Goal: Information Seeking & Learning: Learn about a topic

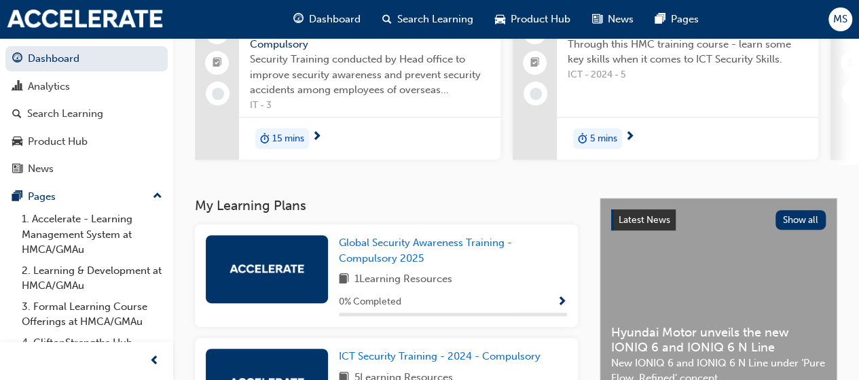
scroll to position [136, 0]
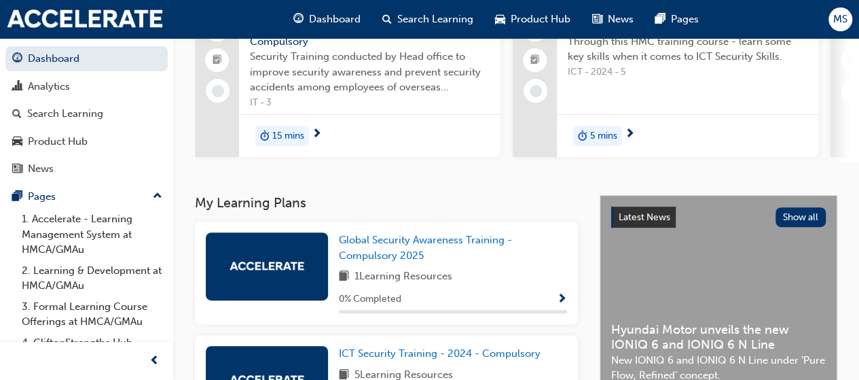
click at [302, 137] on span "15 mins" at bounding box center [288, 136] width 32 height 16
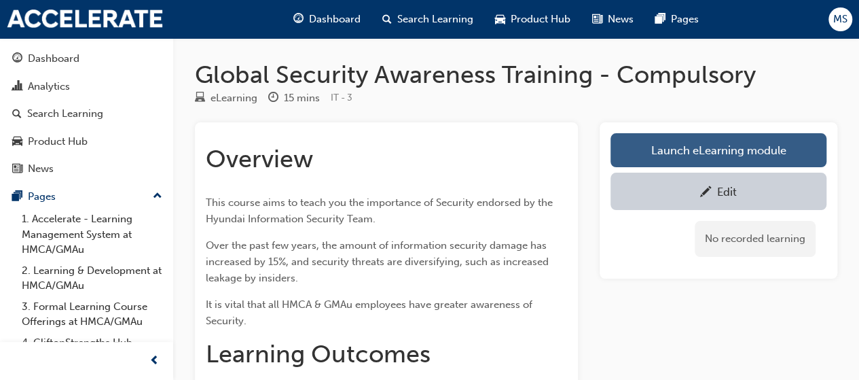
click at [640, 141] on link "Launch eLearning module" at bounding box center [719, 150] width 216 height 34
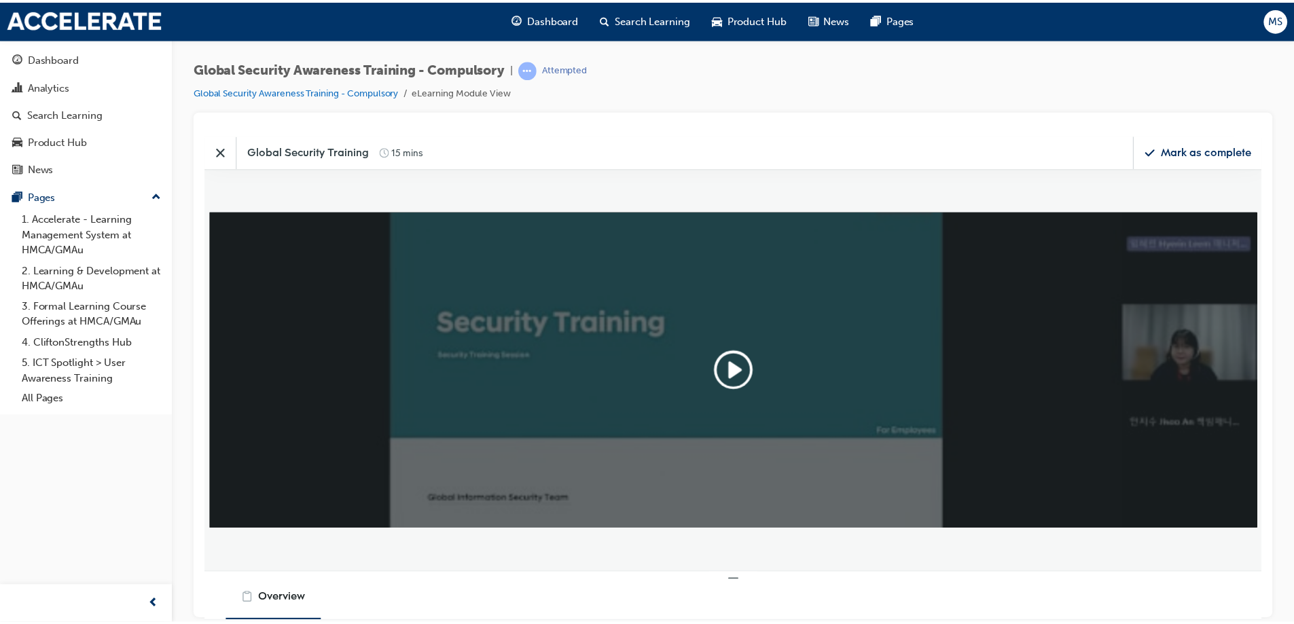
scroll to position [339, 1087]
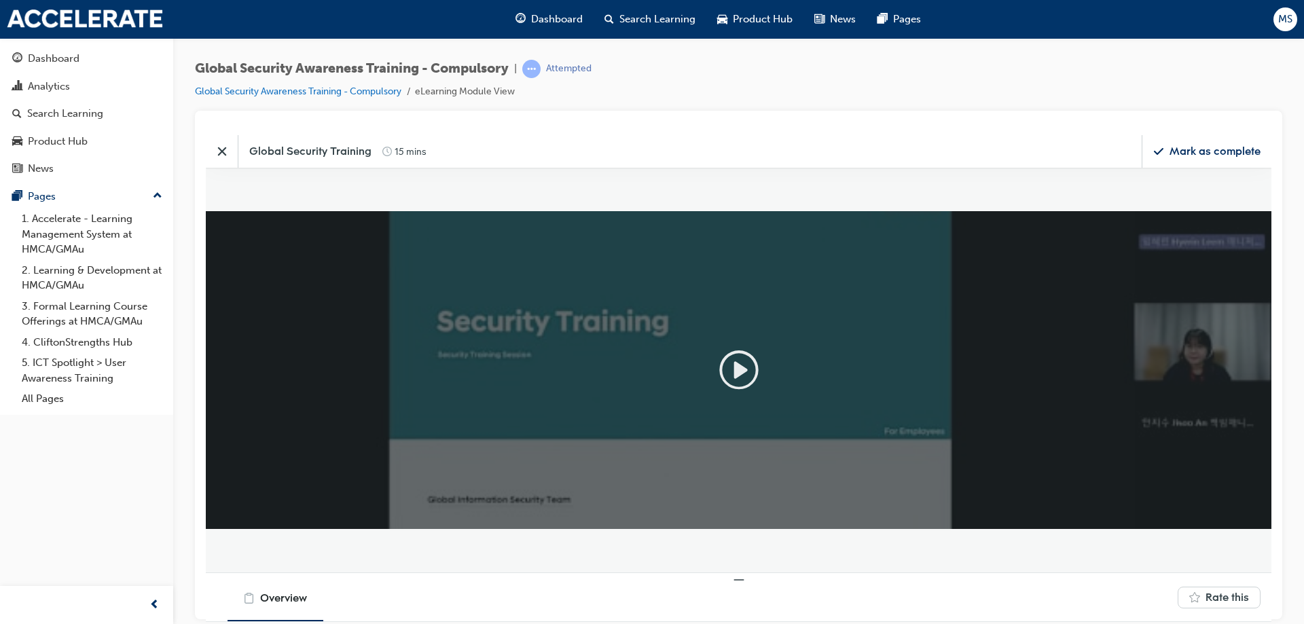
click at [760, 367] on icon "Play" at bounding box center [738, 369] width 43 height 43
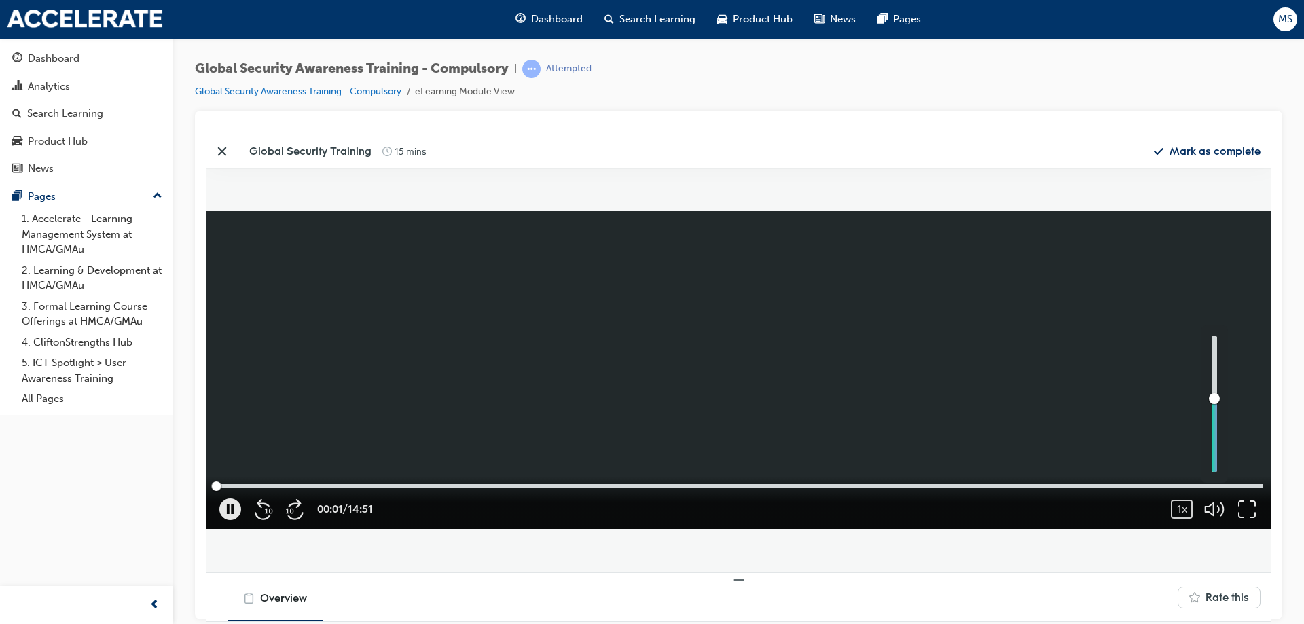
click at [869, 379] on div "button" at bounding box center [1214, 404] width 27 height 158
click at [869, 379] on div "button" at bounding box center [1214, 404] width 5 height 136
drag, startPoint x: 1214, startPoint y: 437, endPoint x: 1211, endPoint y: 404, distance: 32.8
click at [869, 379] on div "button" at bounding box center [1215, 406] width 18 height 18
click at [869, 379] on icon "button" at bounding box center [1215, 509] width 22 height 22
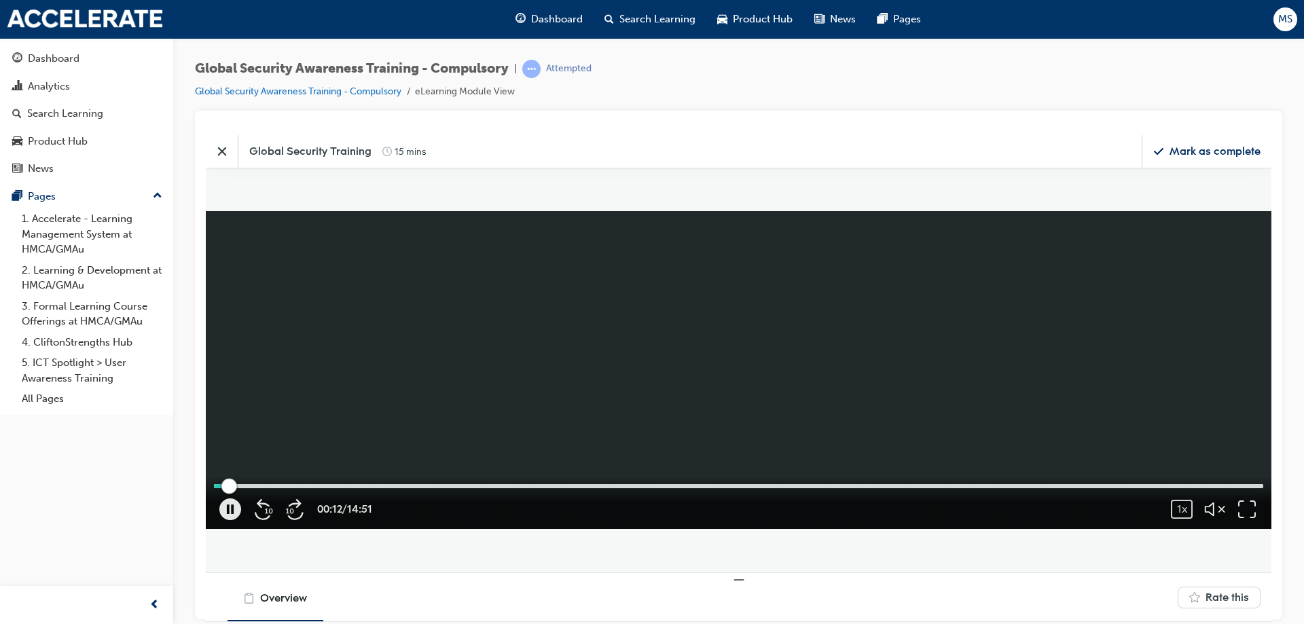
click at [260, 379] on div at bounding box center [739, 486] width 1050 height 4
drag, startPoint x: 260, startPoint y: 486, endPoint x: 226, endPoint y: 485, distance: 34.7
click at [226, 379] on div at bounding box center [226, 485] width 15 height 15
click at [267, 379] on div "00:12 / 14:51 1x 0.25 0.5 0.75 1 (Normal) 1.25 1.5 1.75 2" at bounding box center [739, 502] width 1066 height 53
click at [282, 379] on div at bounding box center [739, 486] width 1050 height 4
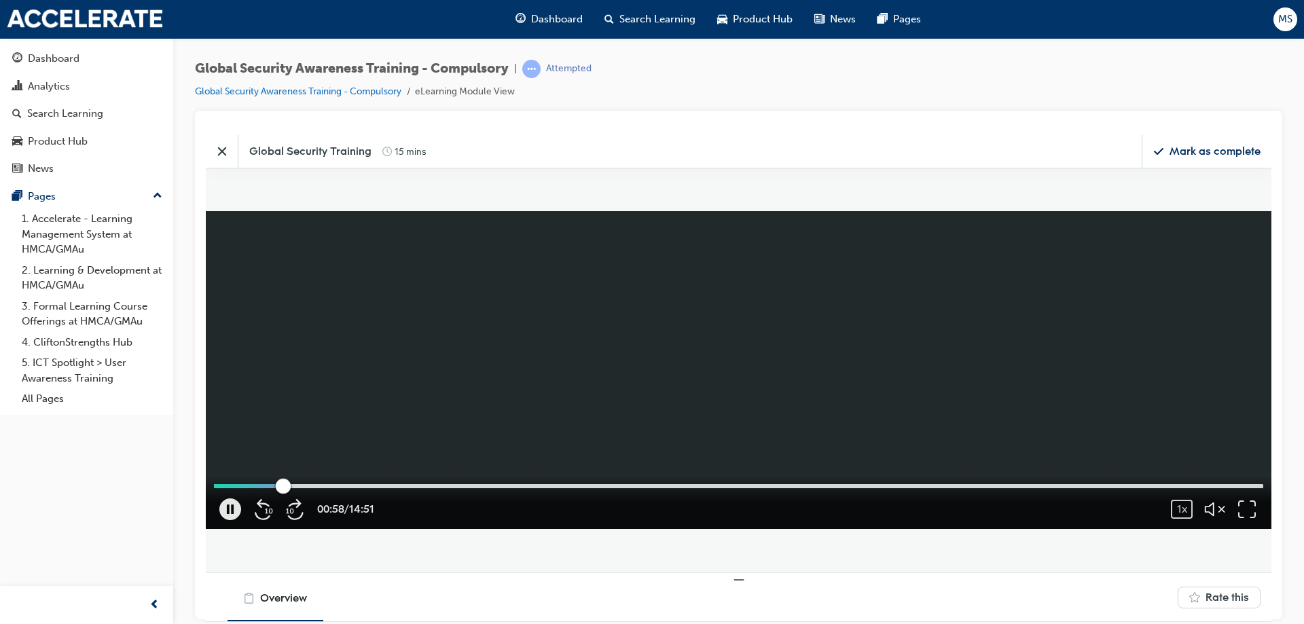
click at [313, 379] on div at bounding box center [739, 486] width 1050 height 4
click at [353, 379] on div at bounding box center [739, 486] width 1050 height 4
click at [372, 379] on div at bounding box center [739, 486] width 1050 height 4
click at [418, 379] on div "02:14 / 14:51 1x 0.25 0.5 0.75 1 (Normal) 1.25 1.5 1.75 2" at bounding box center [739, 502] width 1066 height 53
click at [448, 379] on div "02:14 / 14:51 1x 0.25 0.5 0.75 1 (Normal) 1.25 1.5 1.75 2" at bounding box center [739, 502] width 1066 height 53
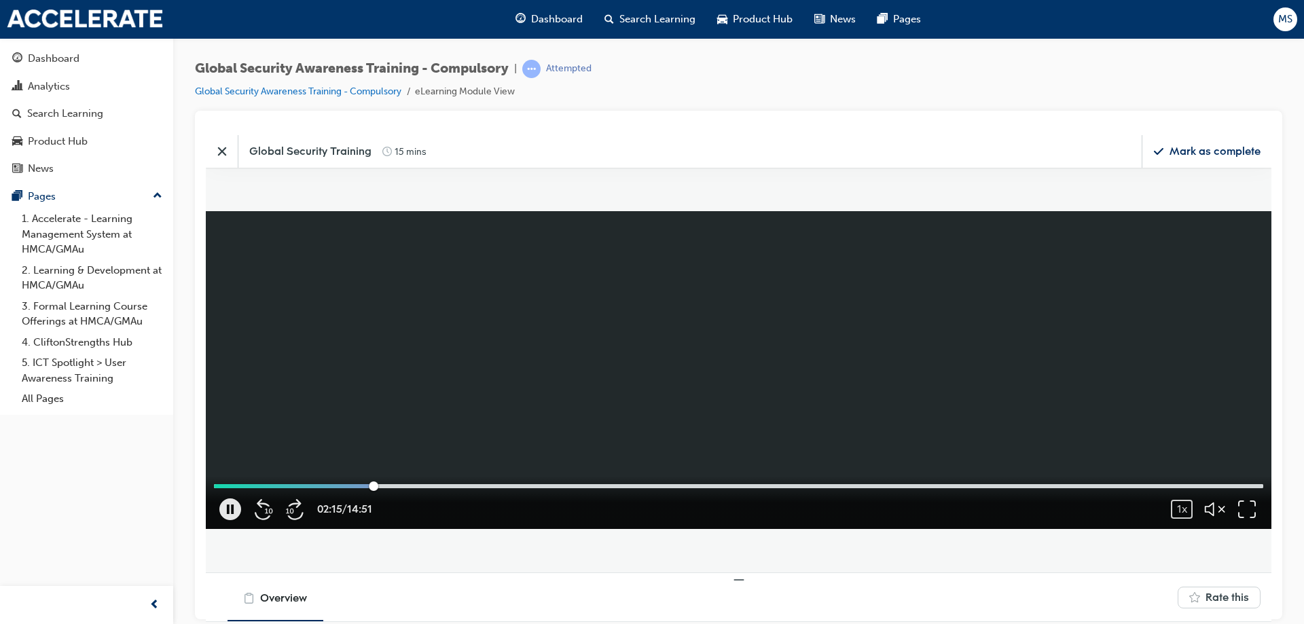
click at [484, 379] on div "02:15 / 14:51 1x 0.25 0.5 0.75 1 (Normal) 1.25 1.5 1.75 2" at bounding box center [739, 502] width 1066 height 53
click at [475, 379] on div at bounding box center [739, 486] width 1050 height 4
click at [294, 379] on icon "button" at bounding box center [296, 509] width 22 height 22
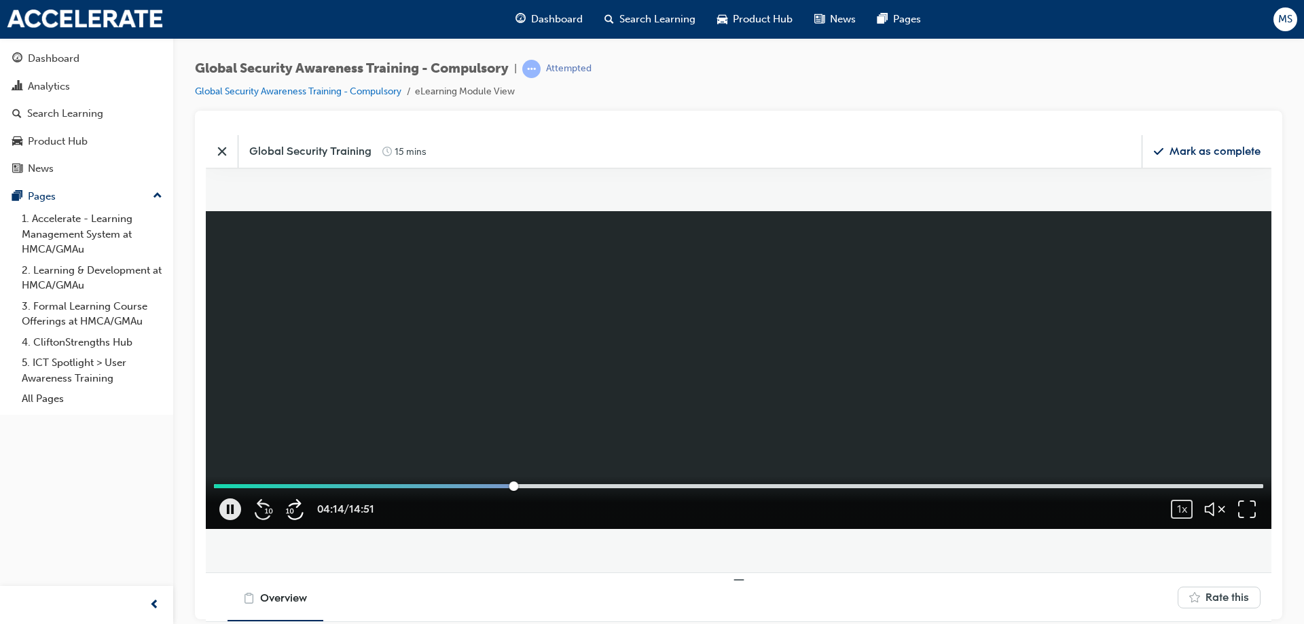
click at [294, 379] on icon "button" at bounding box center [296, 509] width 22 height 22
click at [294, 379] on video at bounding box center [739, 370] width 1066 height 318
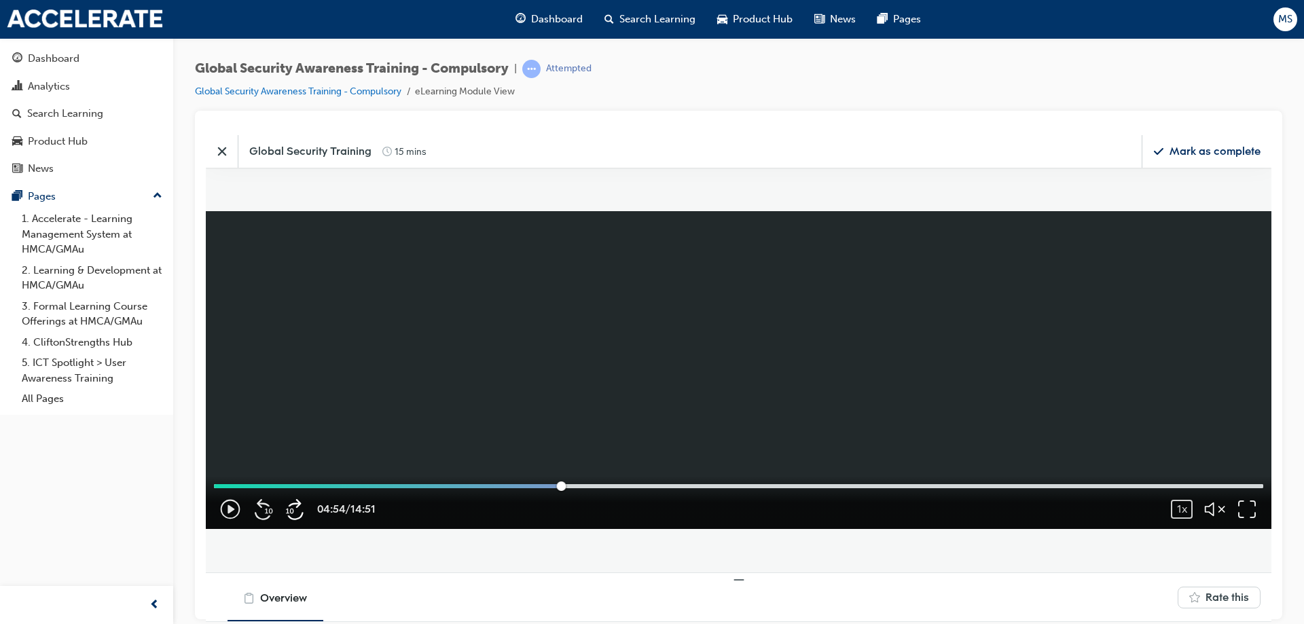
click at [294, 379] on div "04:54 / 14:51 1x 0.25 0.5 0.75 1 (Normal) 1.25 1.5 1.75 2" at bounding box center [739, 370] width 1066 height 318
click at [294, 379] on icon "button" at bounding box center [296, 509] width 22 height 22
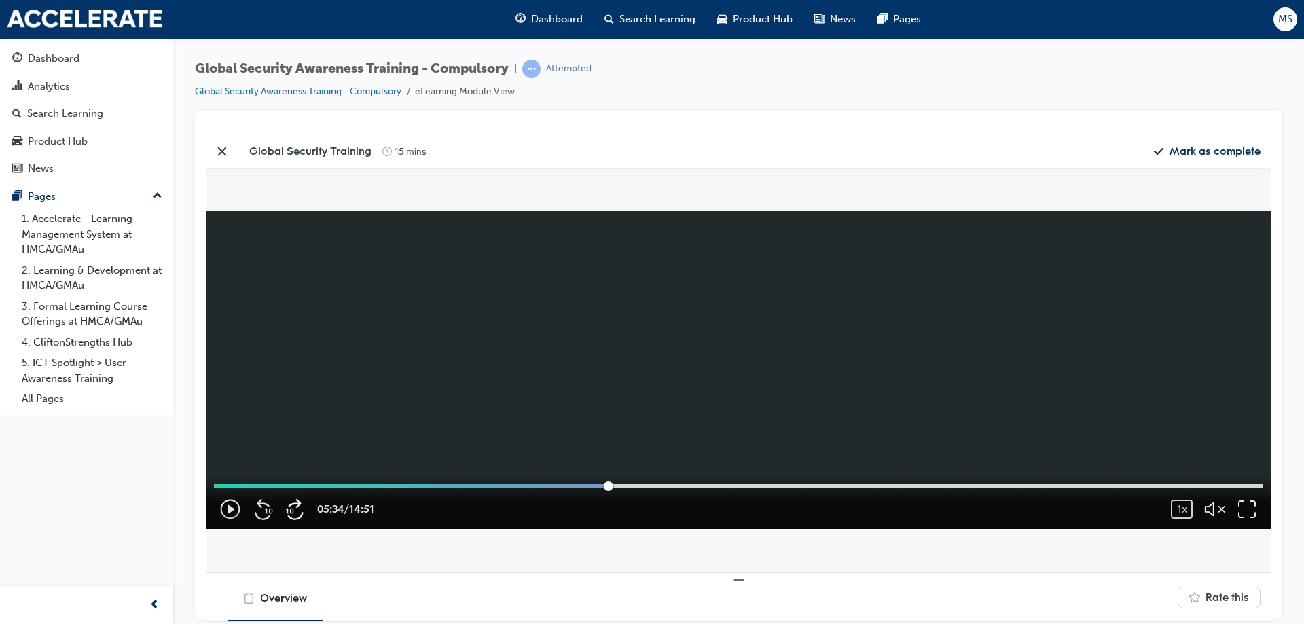
click at [294, 379] on icon "button" at bounding box center [296, 509] width 22 height 22
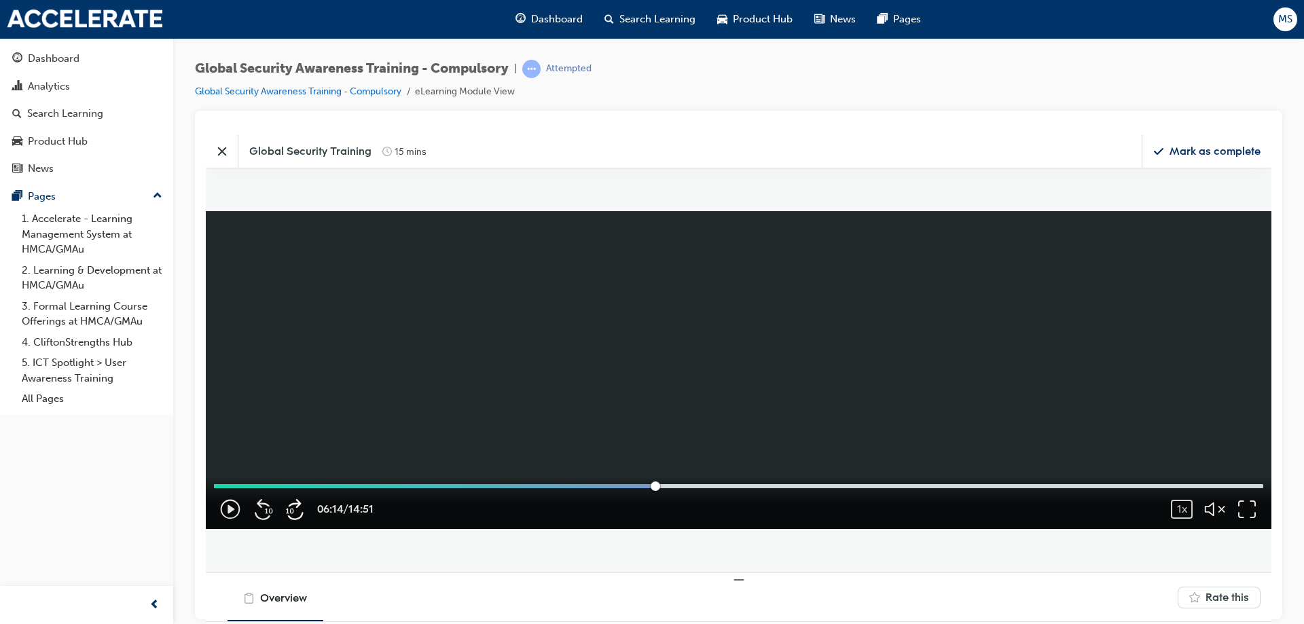
click at [294, 379] on icon "button" at bounding box center [296, 509] width 22 height 22
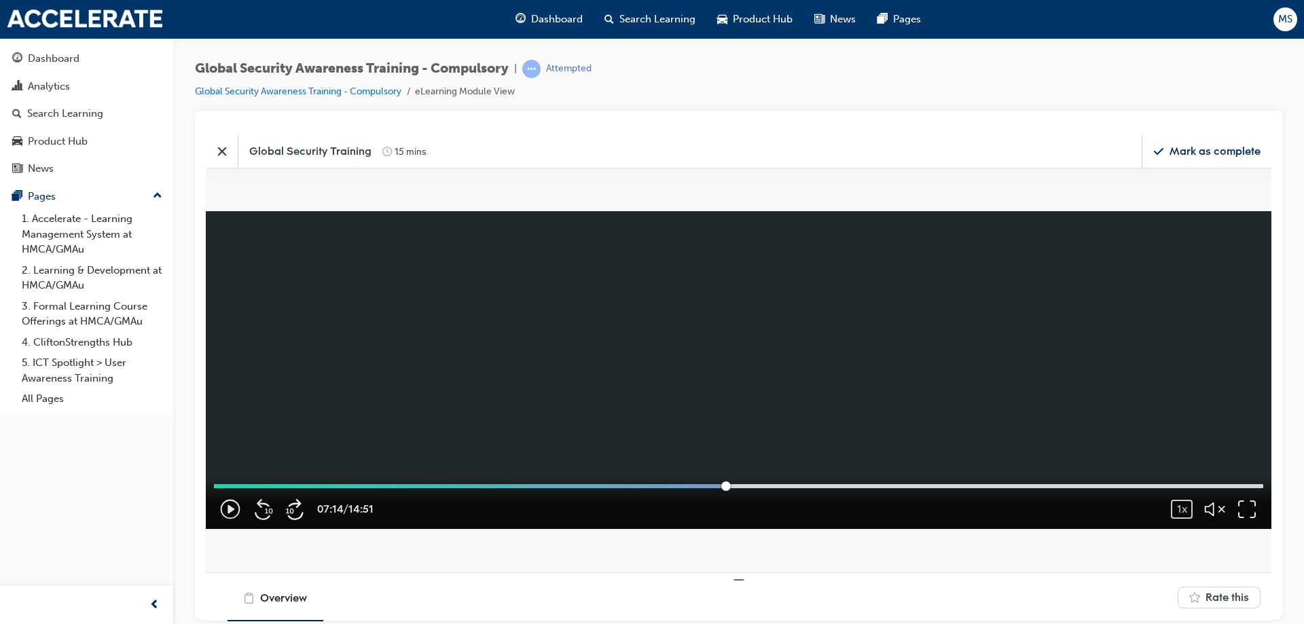
click at [294, 379] on icon "button" at bounding box center [296, 509] width 22 height 22
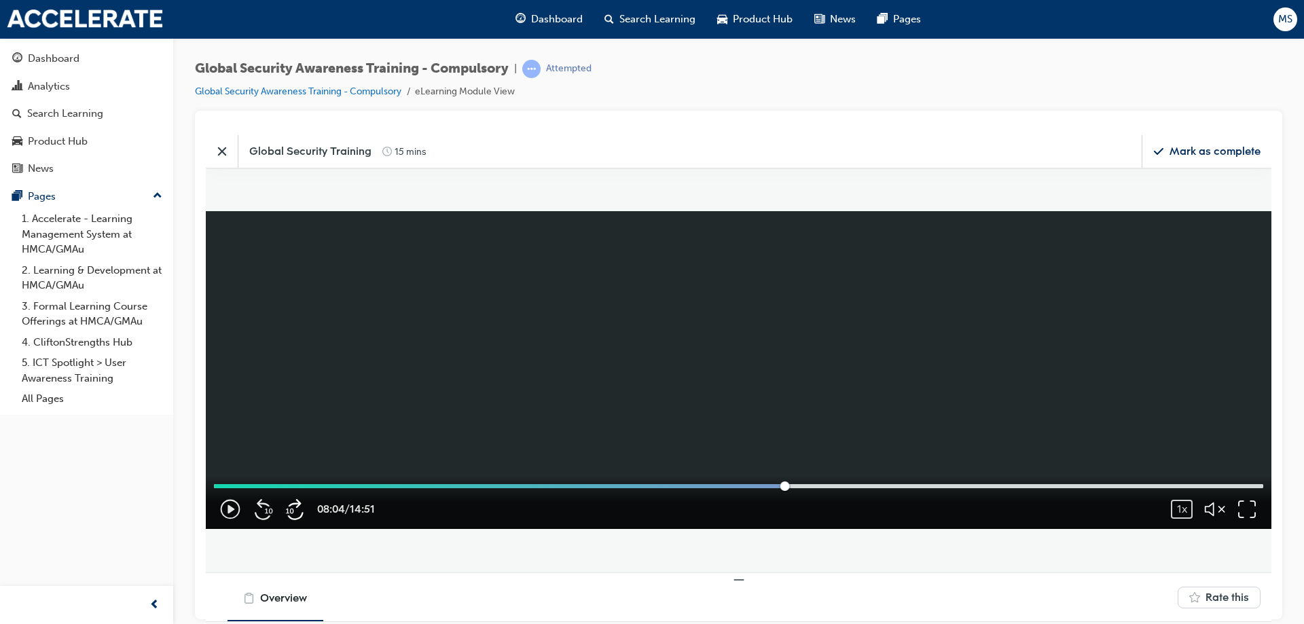
click at [294, 379] on icon "button" at bounding box center [296, 509] width 22 height 22
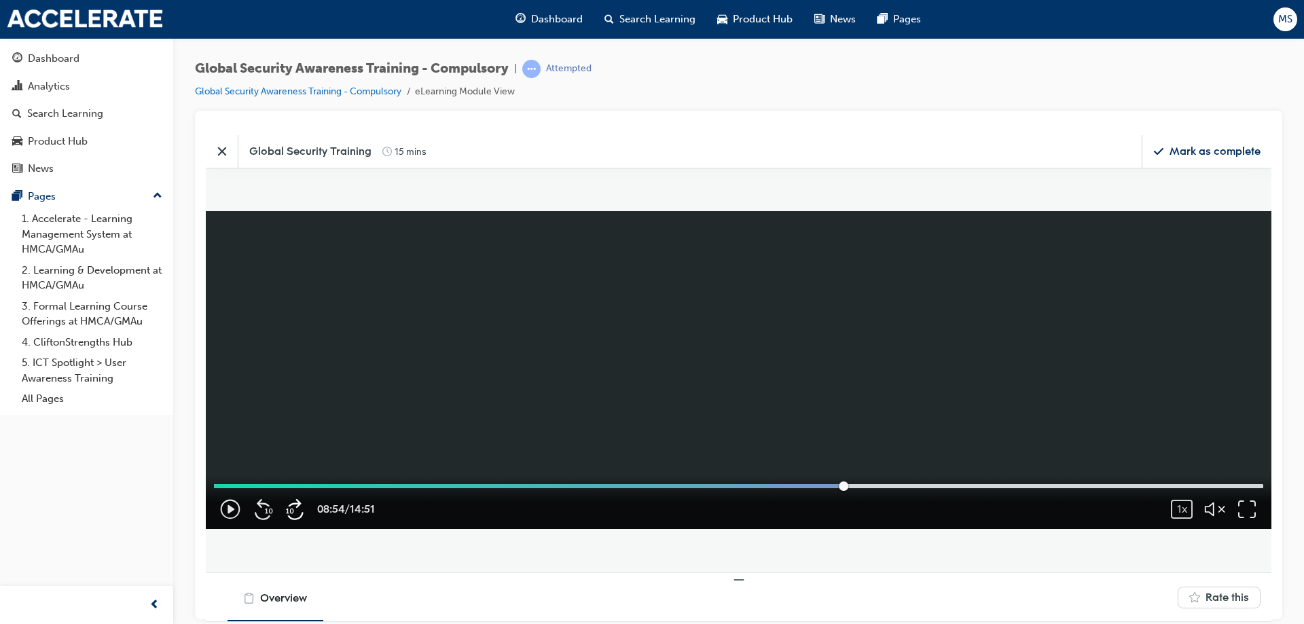
click at [294, 379] on icon "button" at bounding box center [296, 509] width 22 height 22
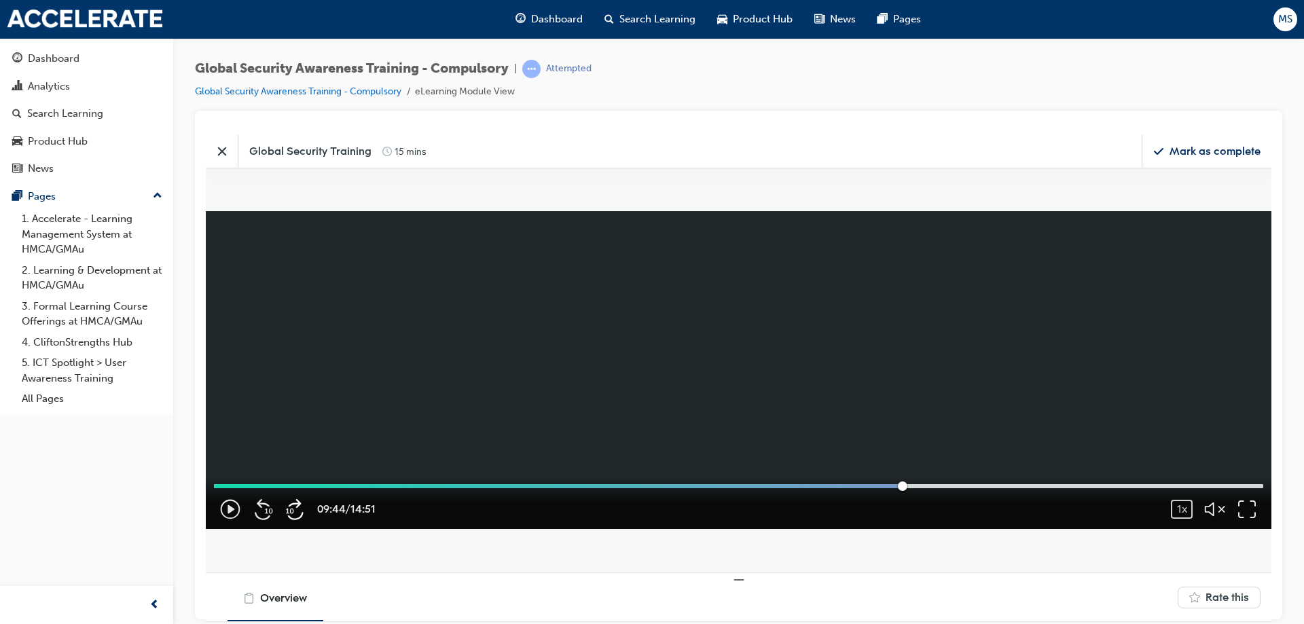
click at [294, 379] on icon "button" at bounding box center [296, 509] width 22 height 22
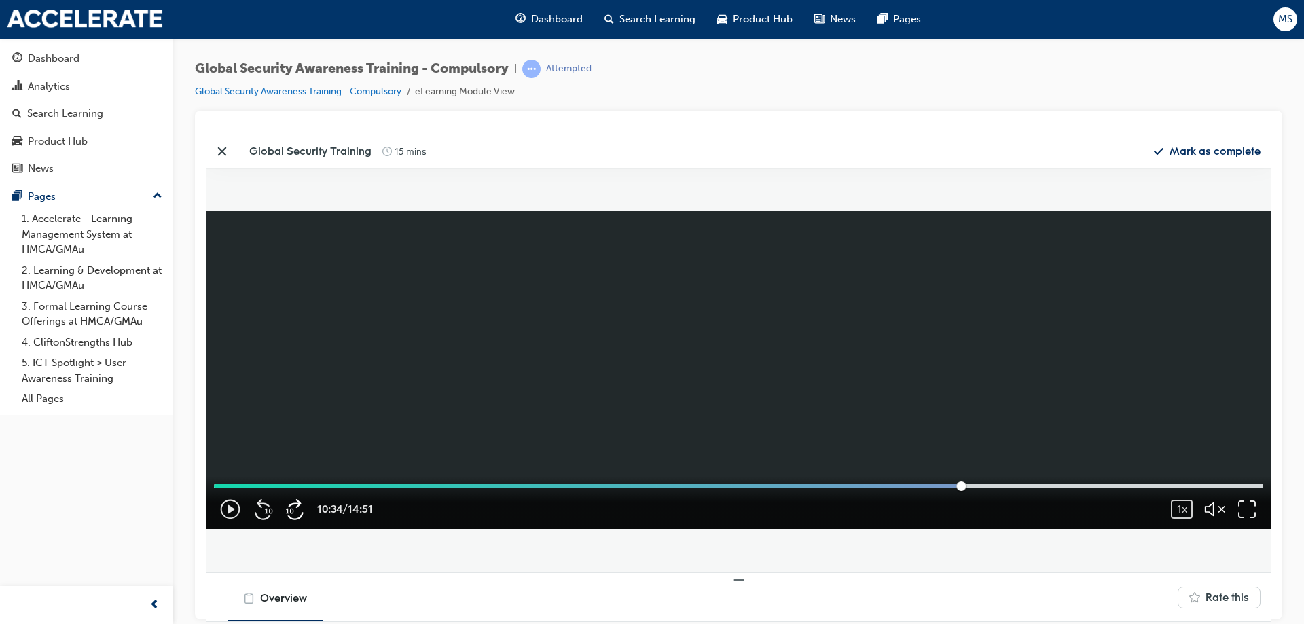
click at [294, 379] on icon "button" at bounding box center [296, 509] width 22 height 22
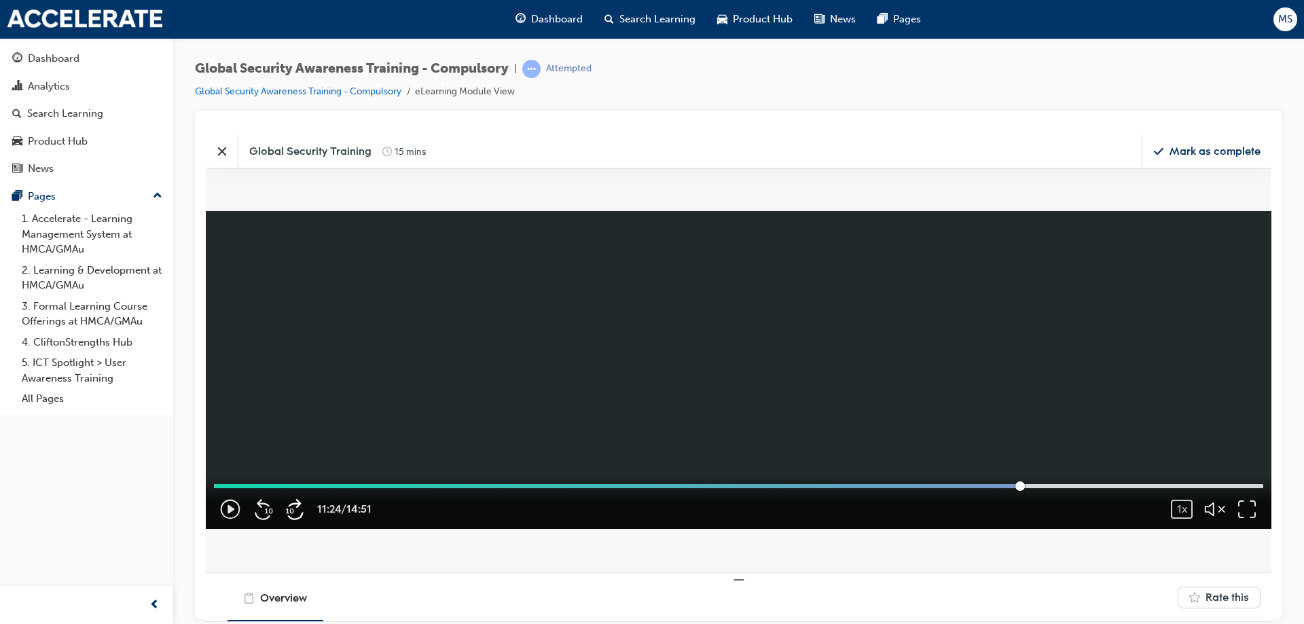
click at [294, 379] on icon "button" at bounding box center [296, 509] width 22 height 22
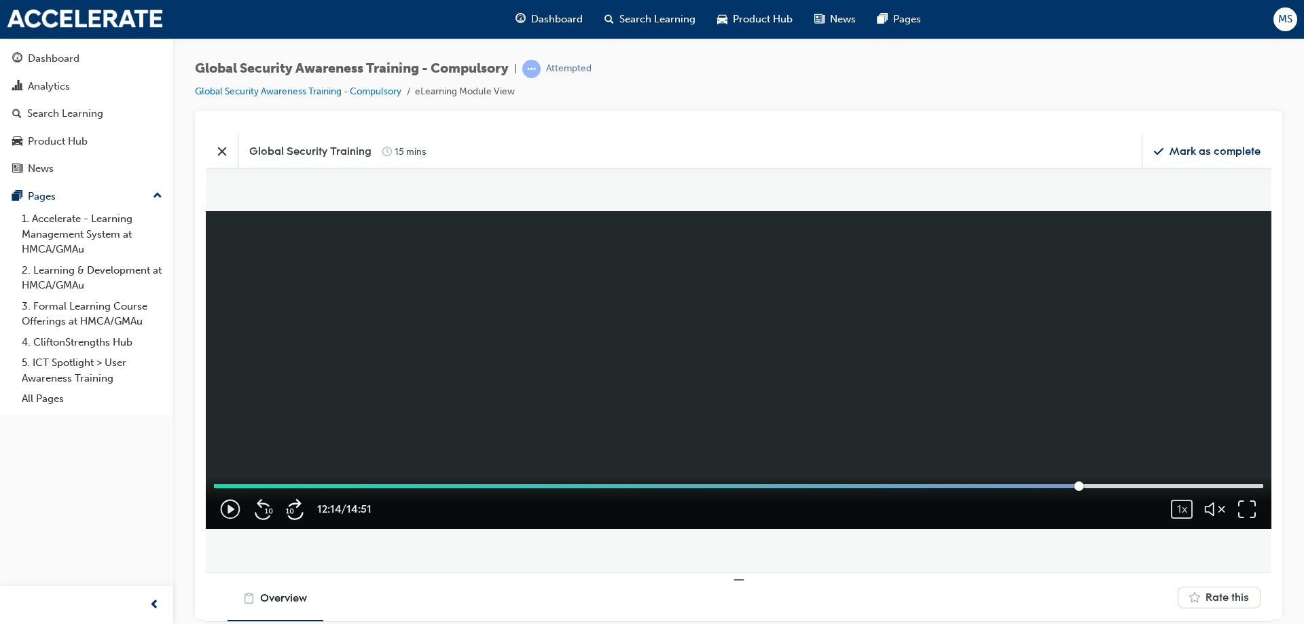
click at [294, 379] on icon "button" at bounding box center [296, 509] width 22 height 22
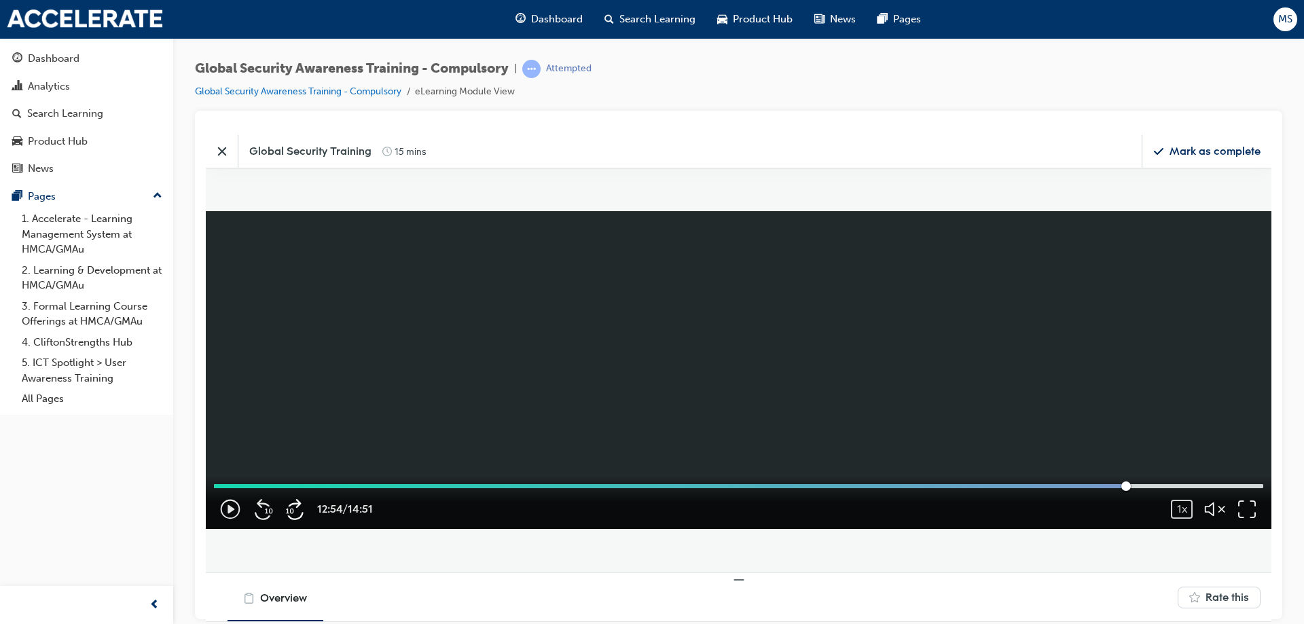
click at [294, 379] on icon "button" at bounding box center [296, 509] width 22 height 22
click at [869, 379] on span "Rate this" at bounding box center [1227, 597] width 43 height 16
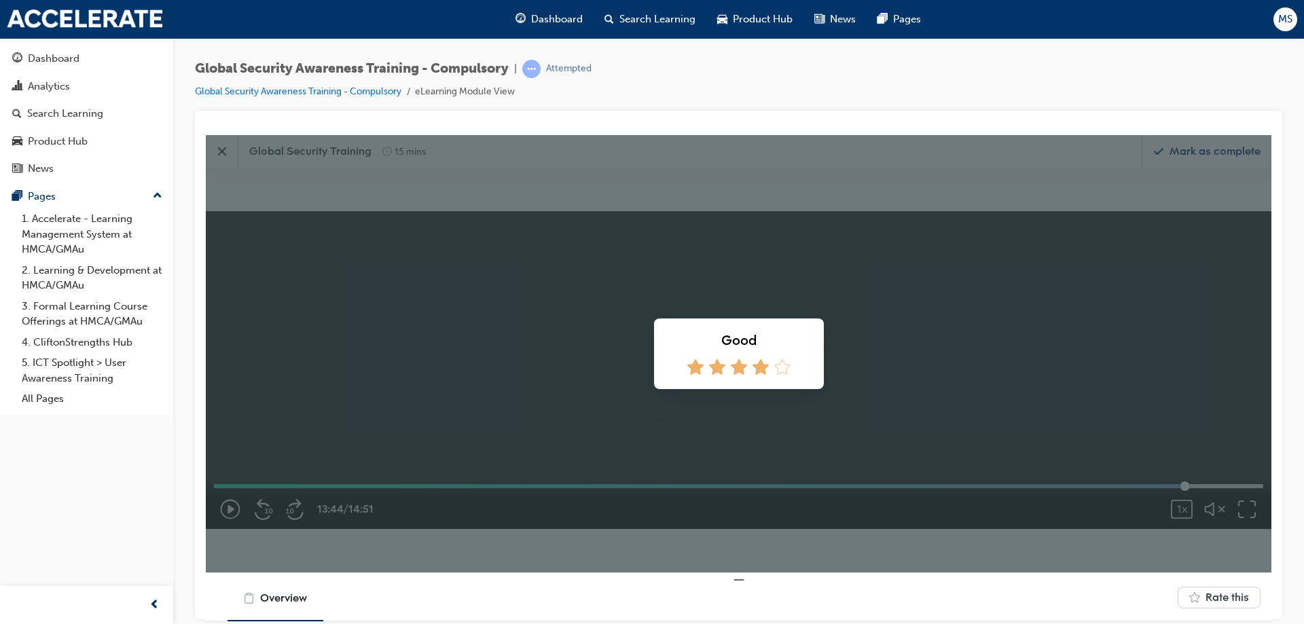
click at [758, 370] on icon at bounding box center [761, 367] width 16 height 16
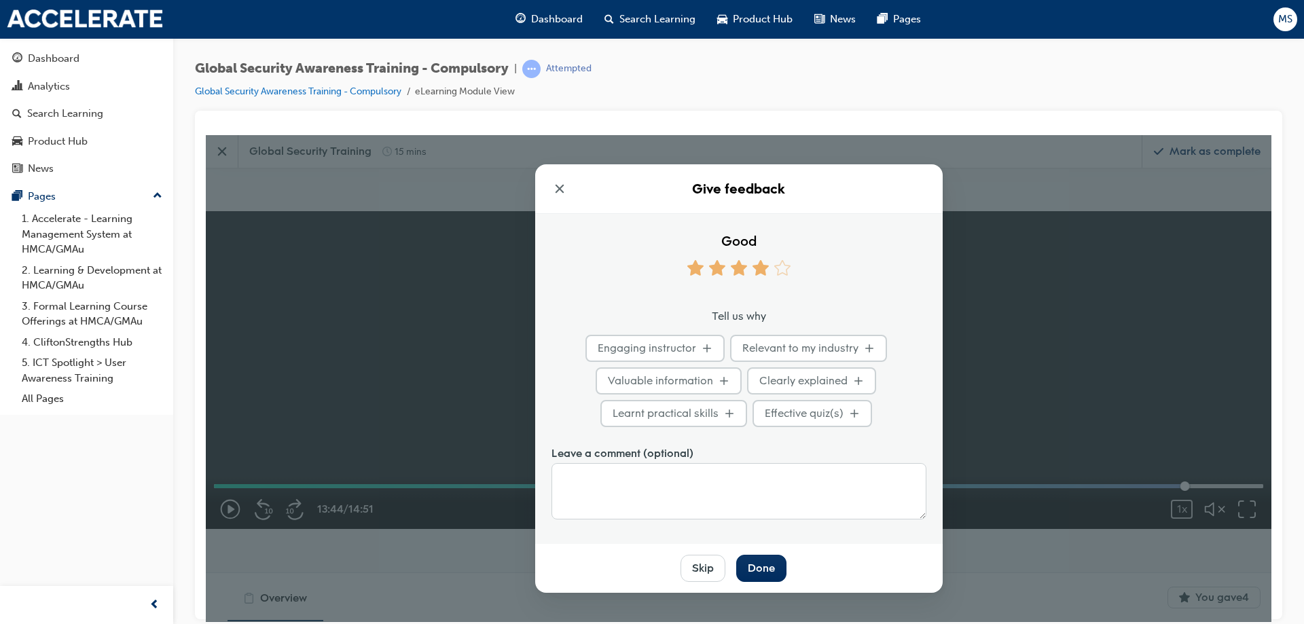
click at [539, 197] on div "Give feedback" at bounding box center [739, 189] width 408 height 50
click at [553, 191] on icon "Close dialog" at bounding box center [560, 188] width 14 height 14
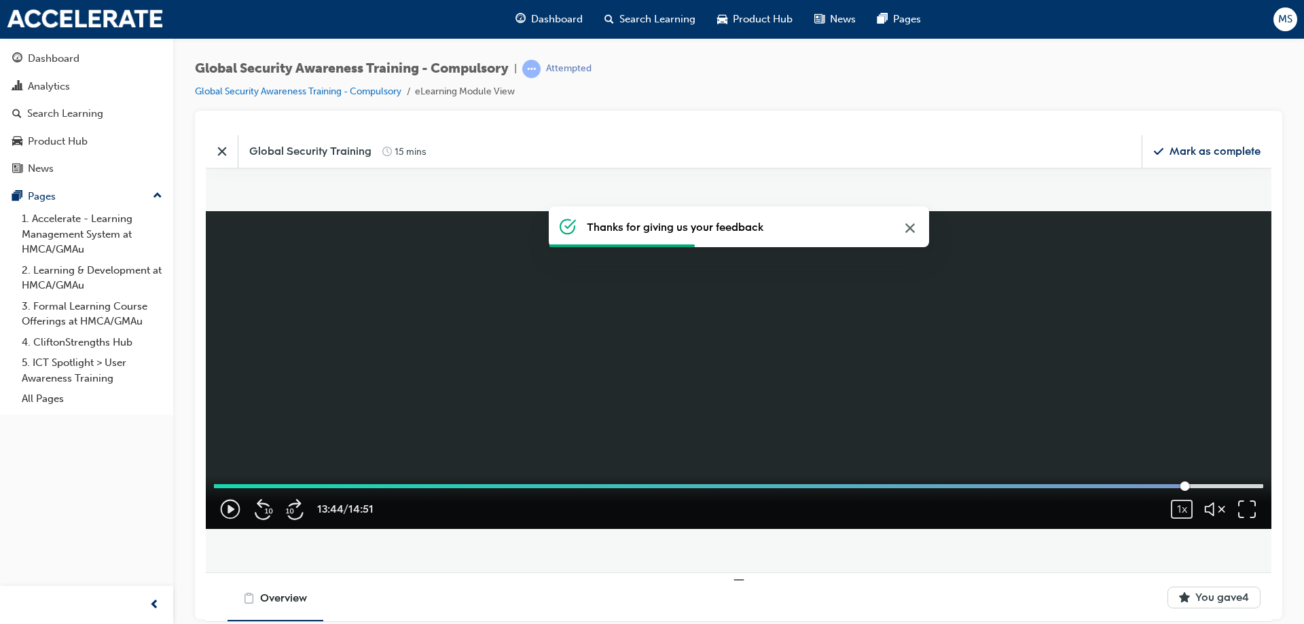
click at [869, 156] on div "Mark as complete" at bounding box center [1215, 150] width 91 height 15
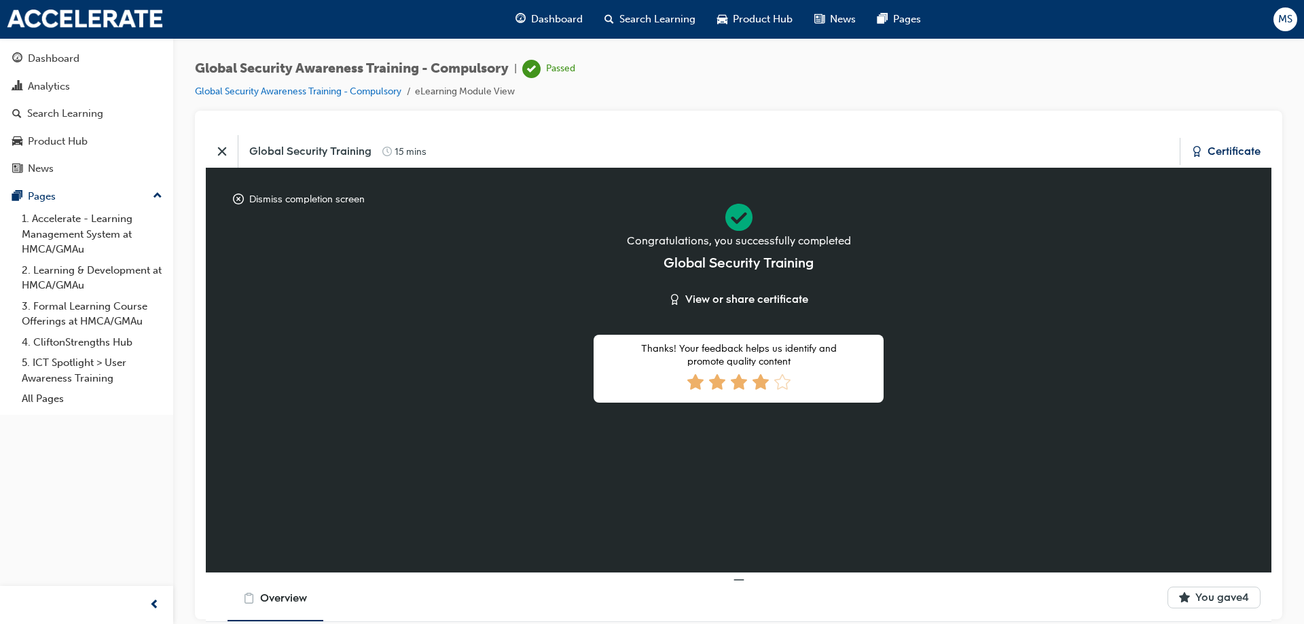
scroll to position [69, 0]
click at [217, 148] on icon "Close" at bounding box center [222, 151] width 14 height 14
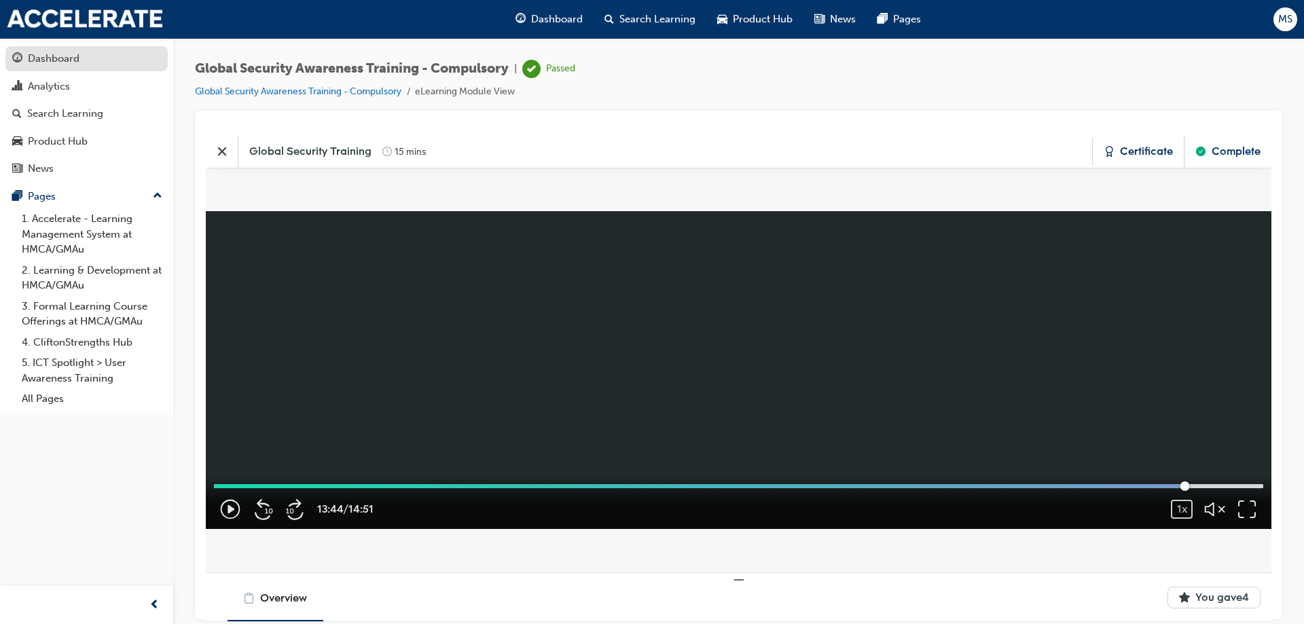
click at [77, 55] on div "Dashboard" at bounding box center [54, 59] width 52 height 16
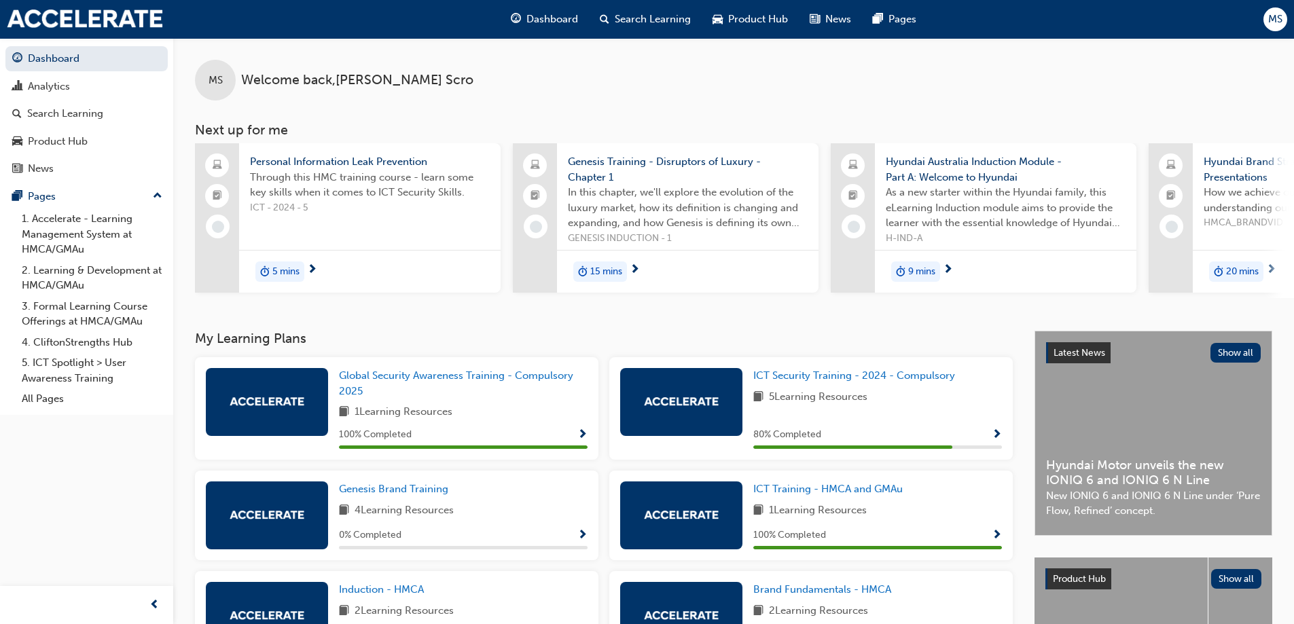
click at [353, 200] on span "Through this HMC training course - learn some key skills when it comes to ICT S…" at bounding box center [370, 185] width 240 height 31
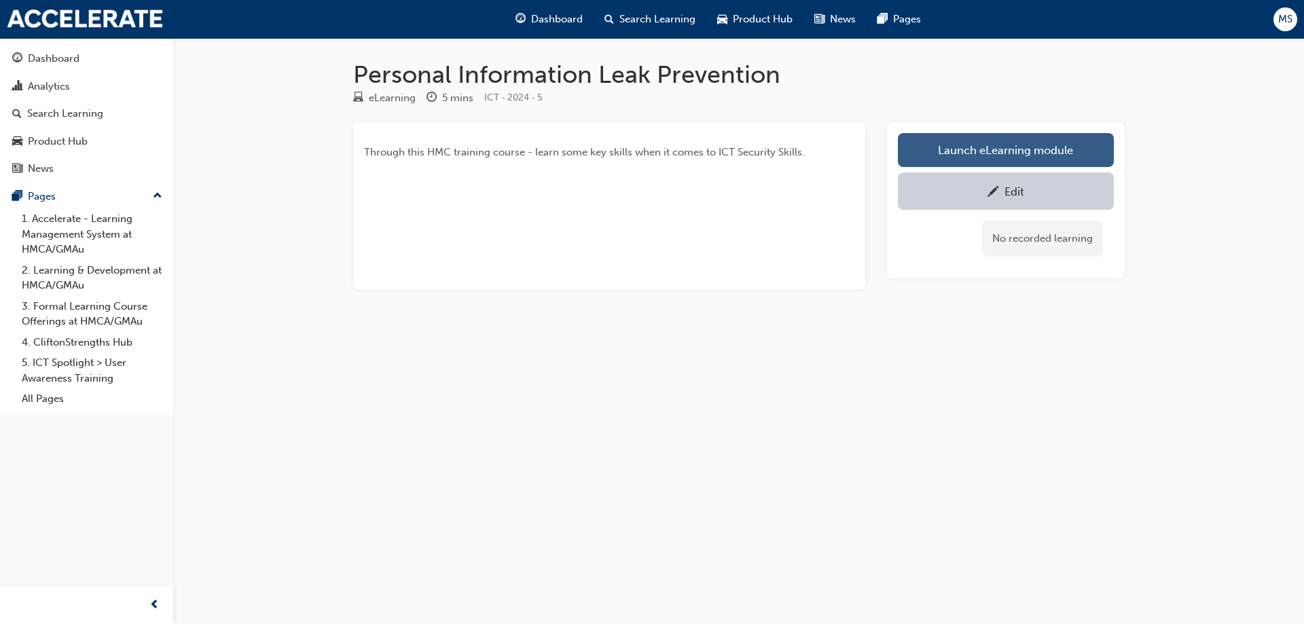
click at [869, 144] on link "Launch eLearning module" at bounding box center [1006, 150] width 216 height 34
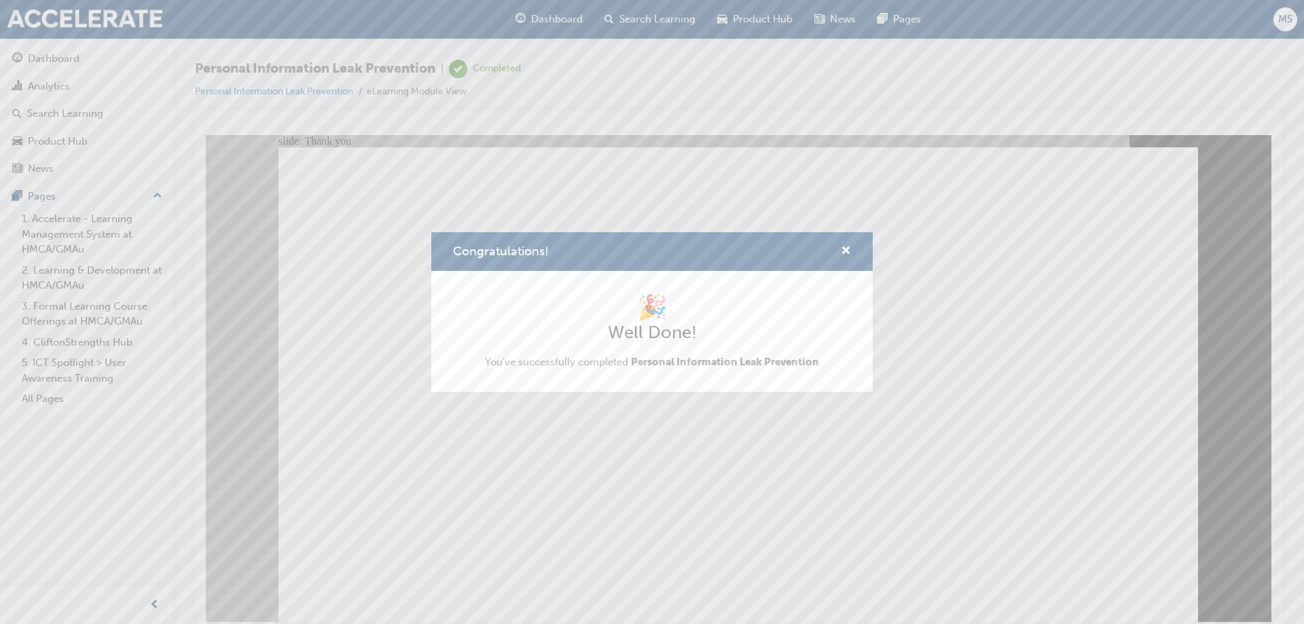
click at [753, 379] on div "Congratulations! 🎉 Well Done! You've successfully completed Personal Informatio…" at bounding box center [652, 312] width 1304 height 624
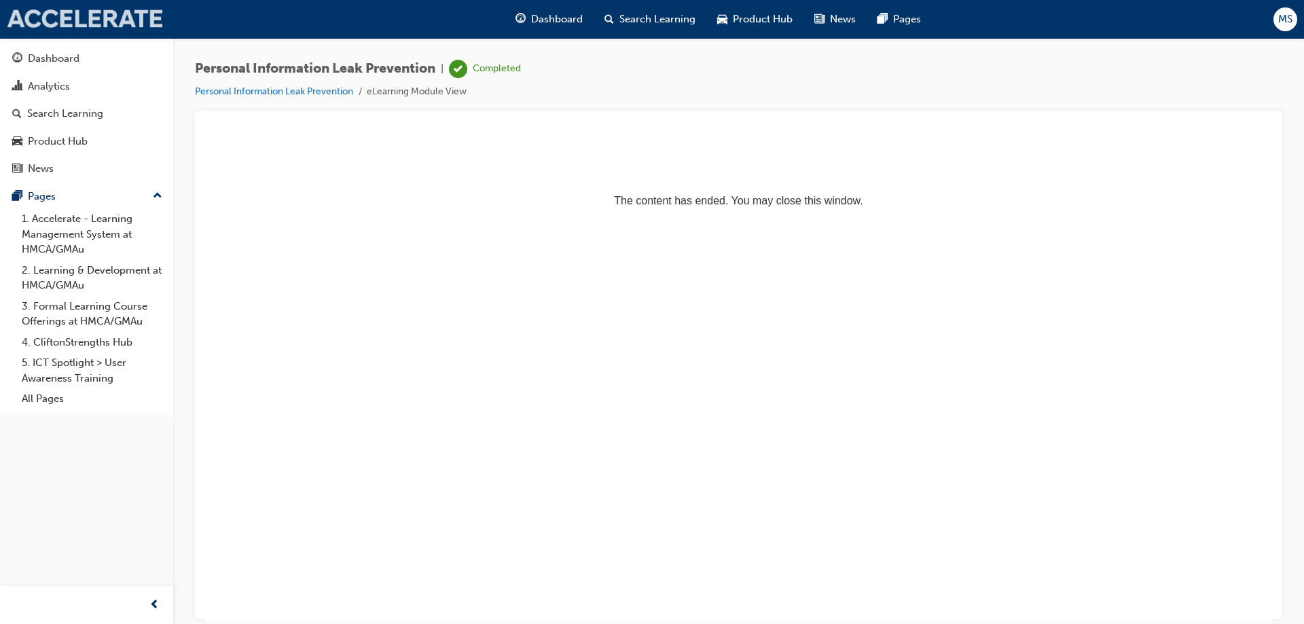
click at [80, 24] on img at bounding box center [85, 19] width 156 height 19
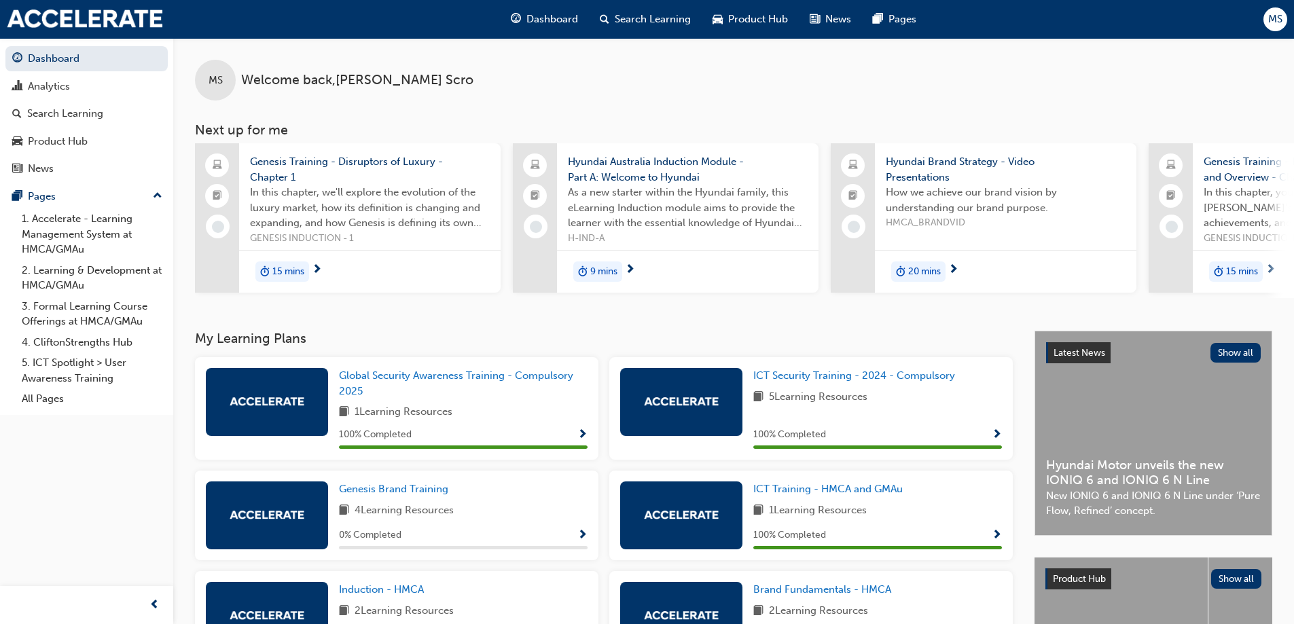
click at [693, 203] on span "As a new starter within the Hyundai family, this eLearning Induction module aim…" at bounding box center [688, 208] width 240 height 46
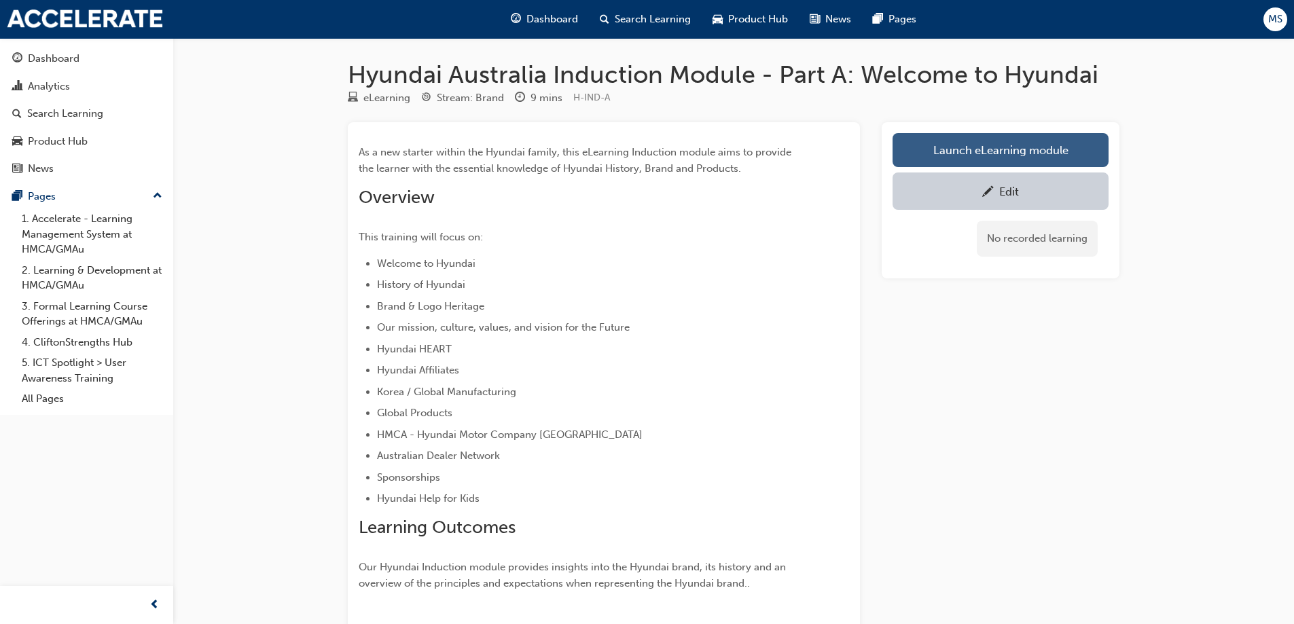
click at [869, 145] on link "Launch eLearning module" at bounding box center [1001, 150] width 216 height 34
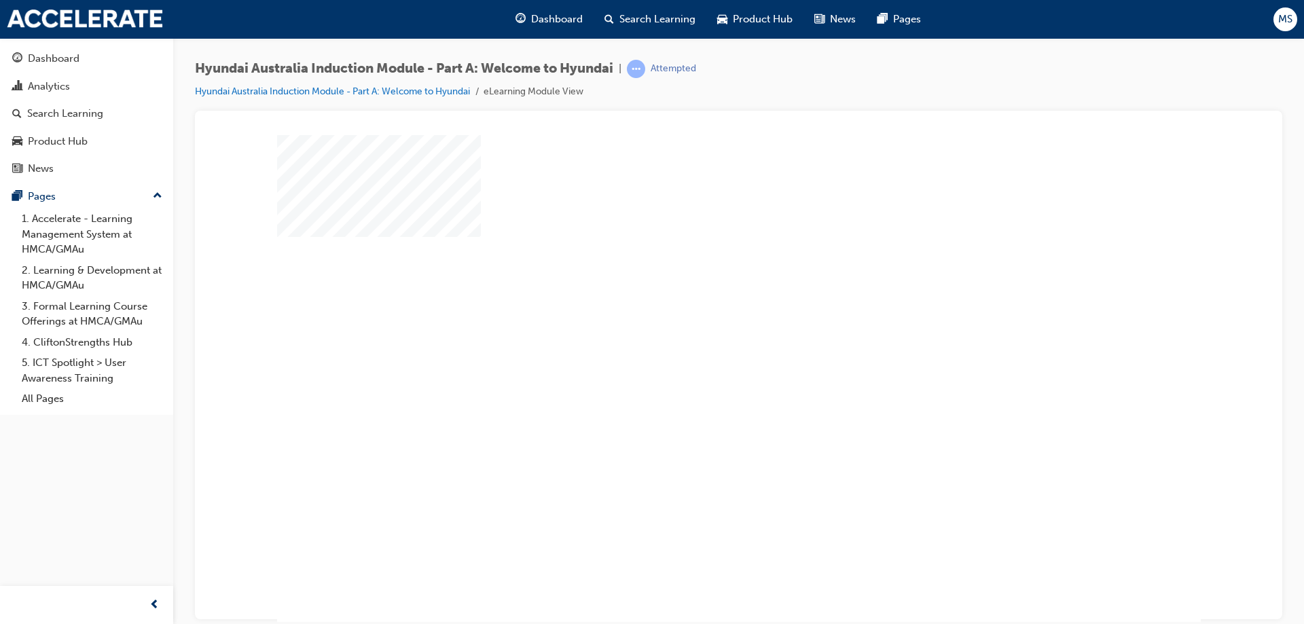
click at [700, 339] on div "play" at bounding box center [700, 339] width 0 height 0
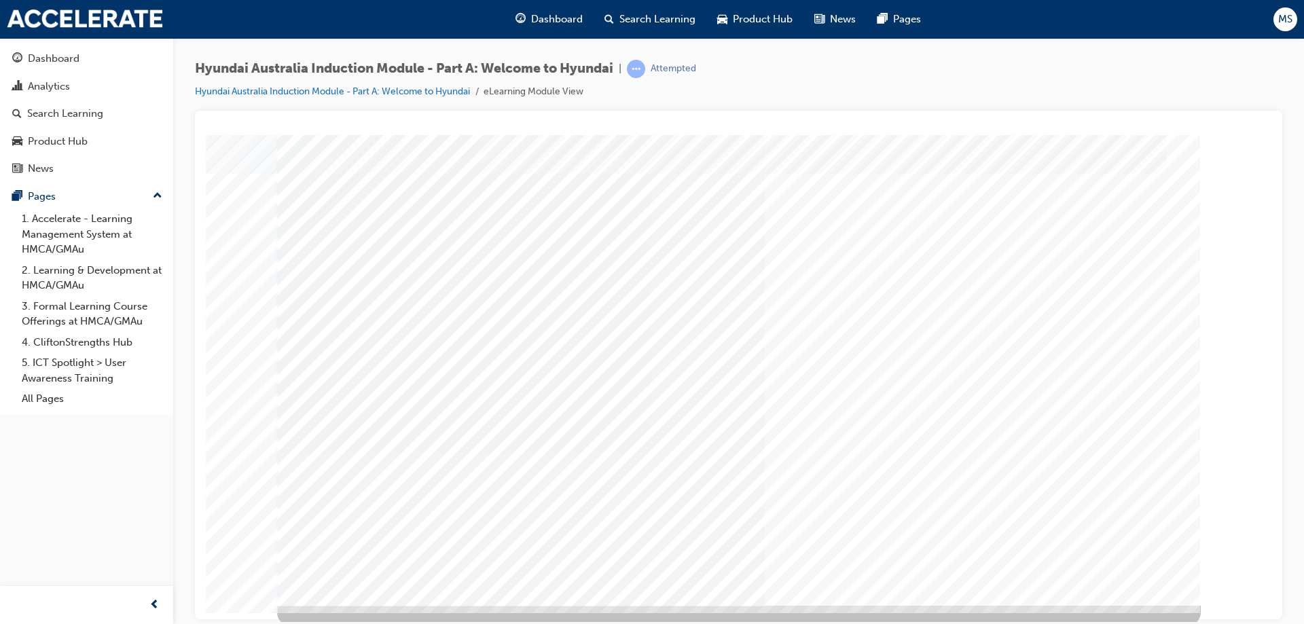
scroll to position [22, 0]
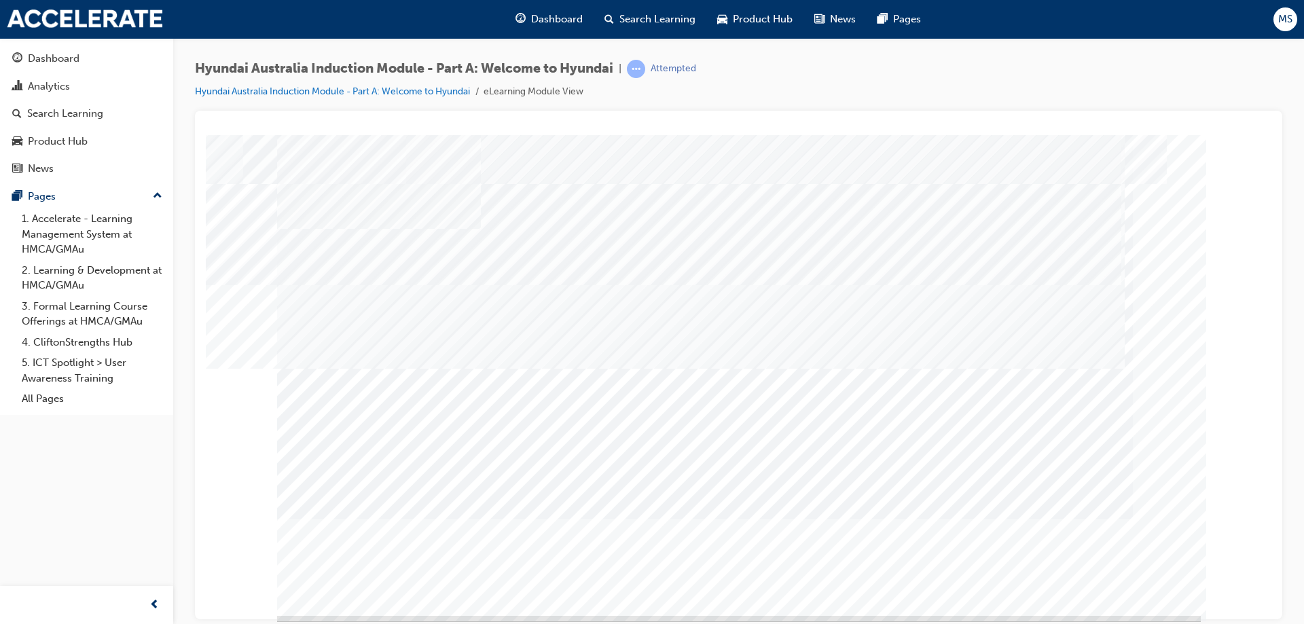
scroll to position [22, 0]
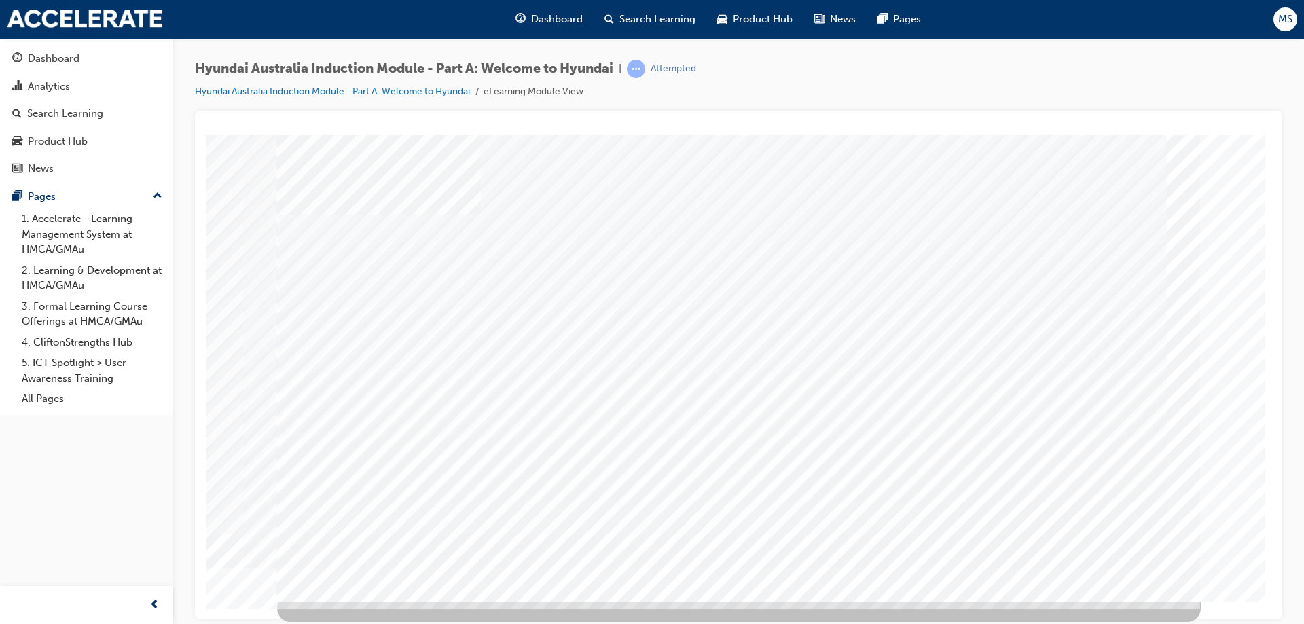
drag, startPoint x: 423, startPoint y: 485, endPoint x: 448, endPoint y: 429, distance: 60.8
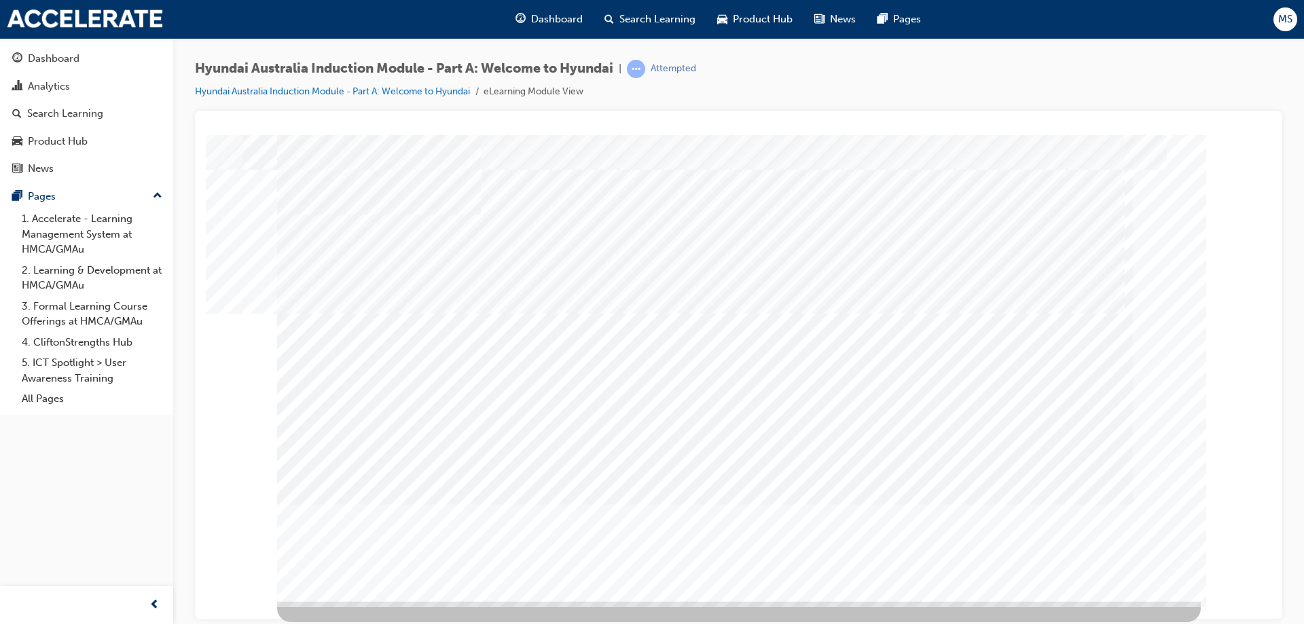
scroll to position [0, 0]
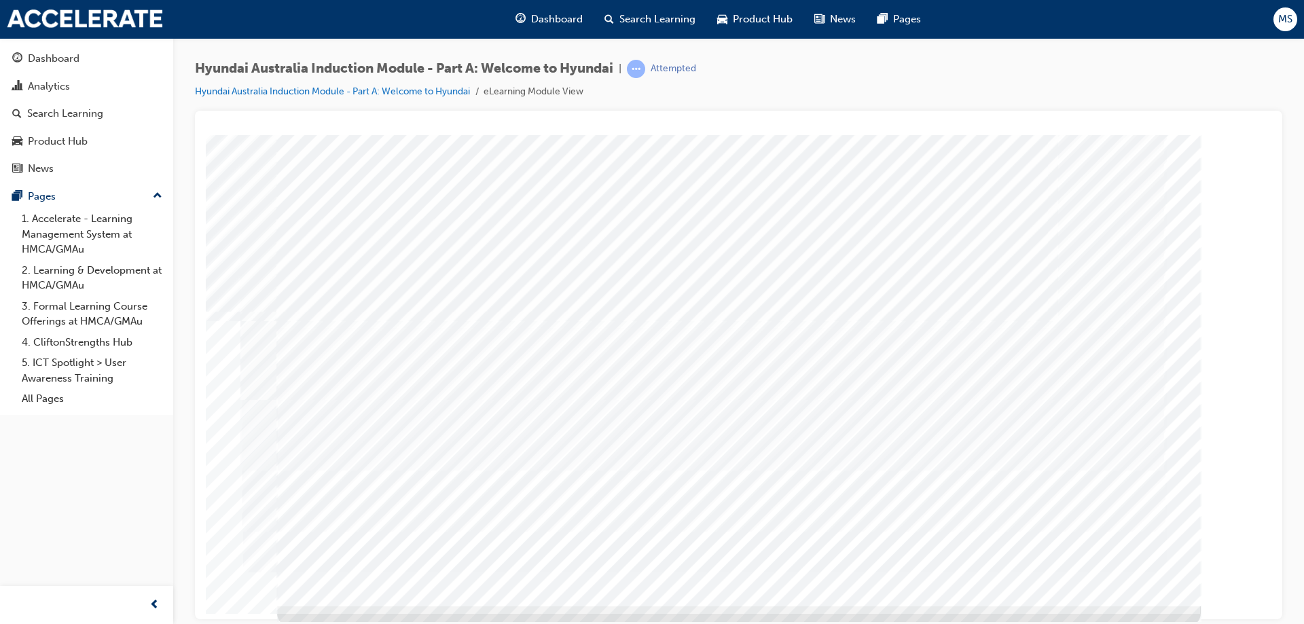
scroll to position [22, 0]
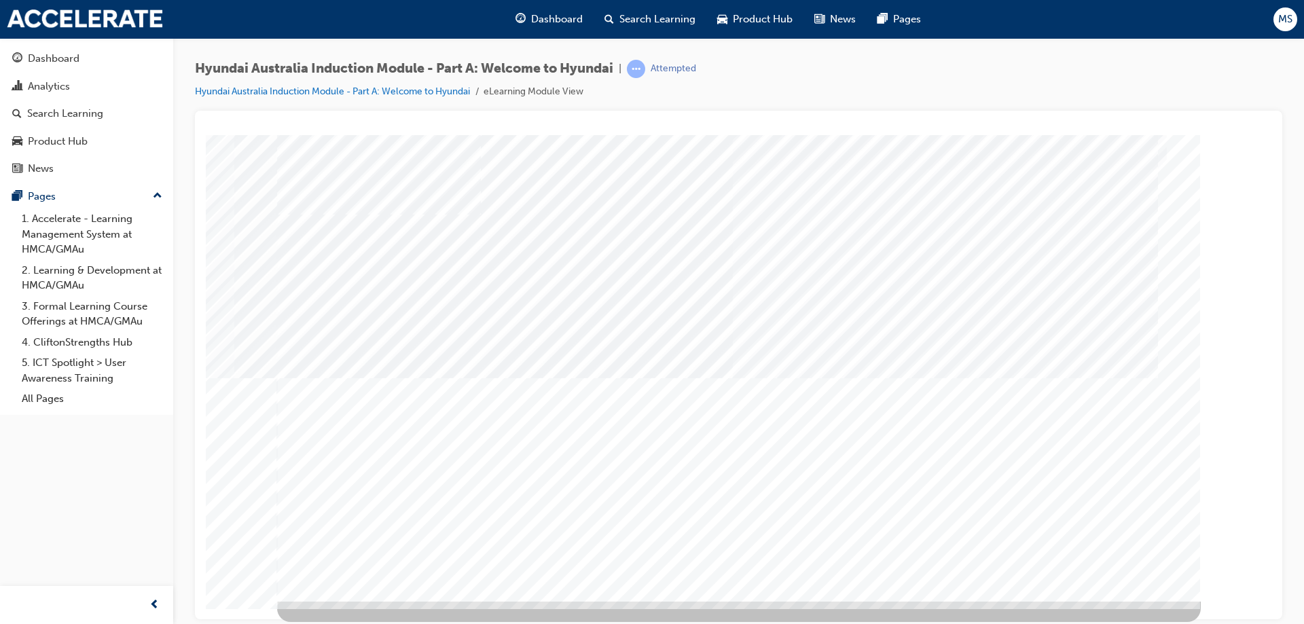
drag, startPoint x: 777, startPoint y: 485, endPoint x: 768, endPoint y: 480, distance: 10.0
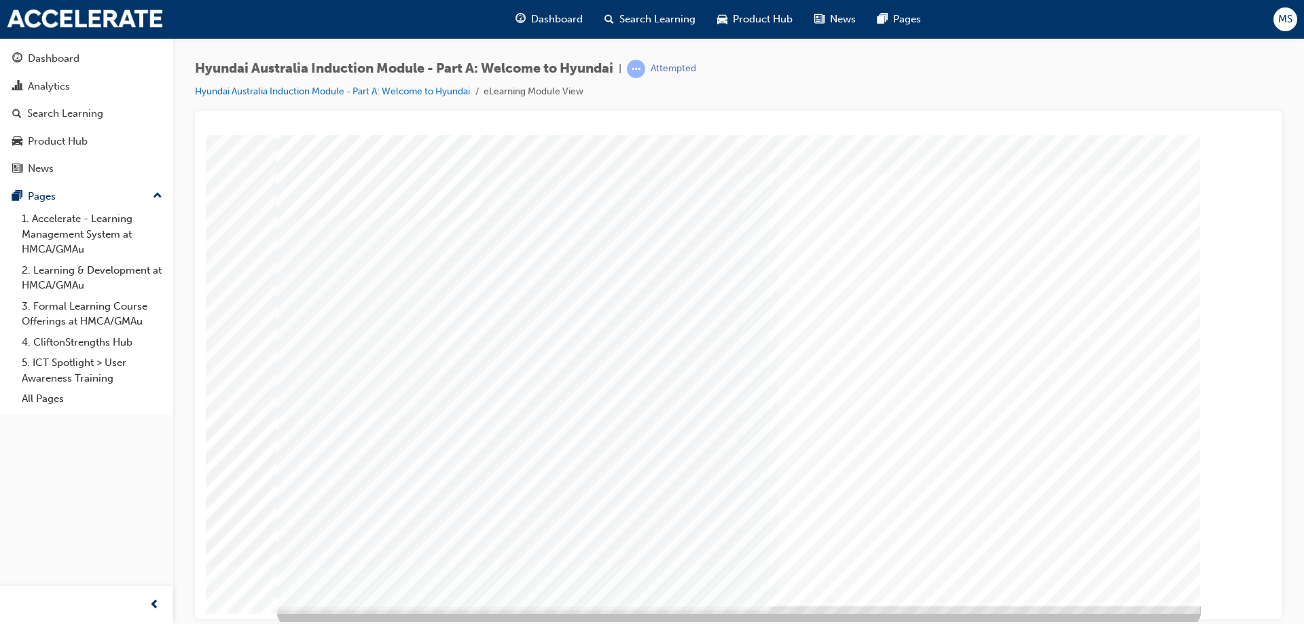
scroll to position [22, 0]
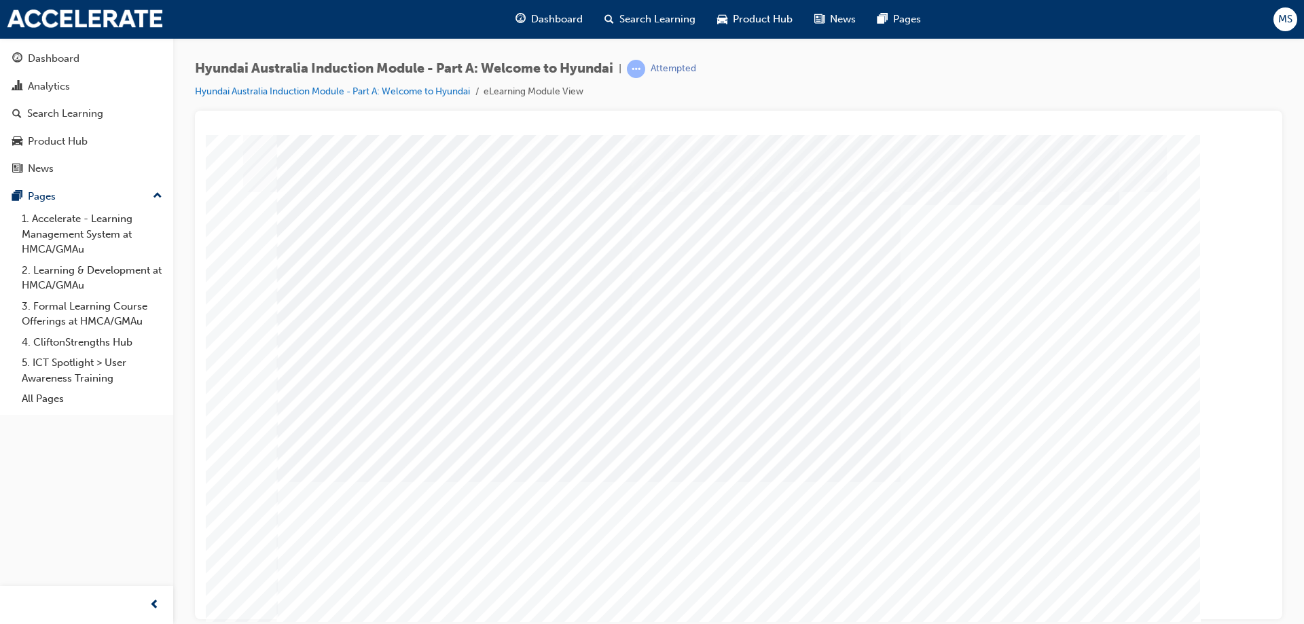
click at [588, 379] on div "Manufacturing" at bounding box center [739, 379] width 924 height 489
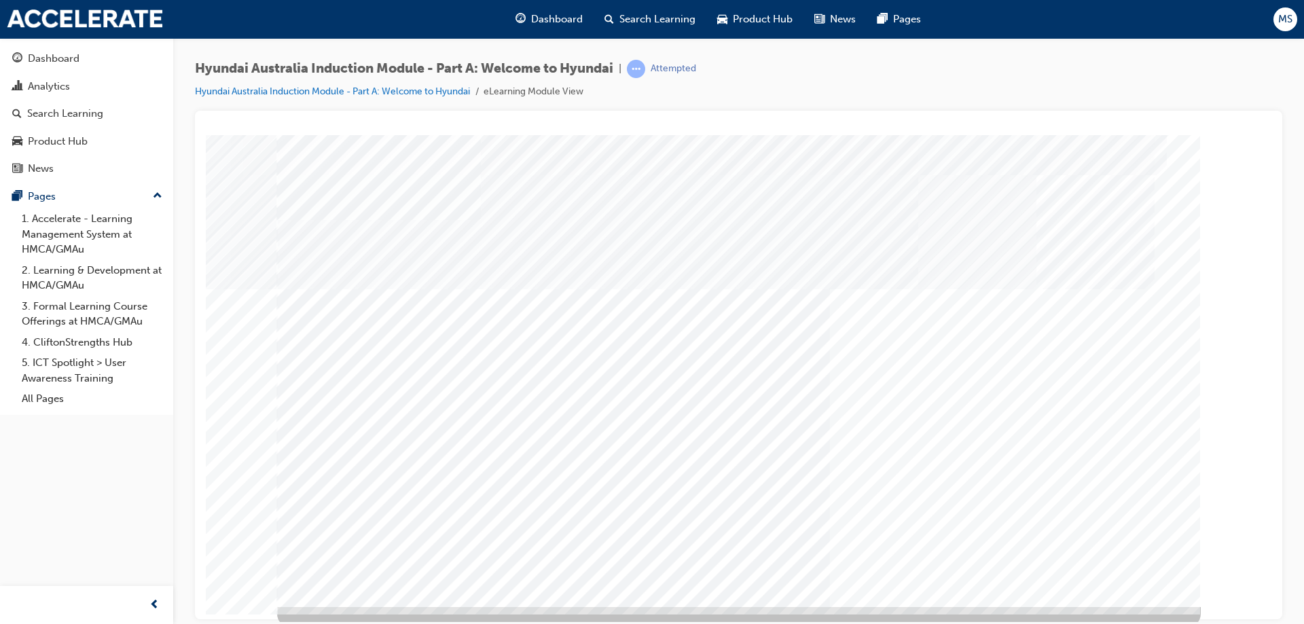
scroll to position [22, 0]
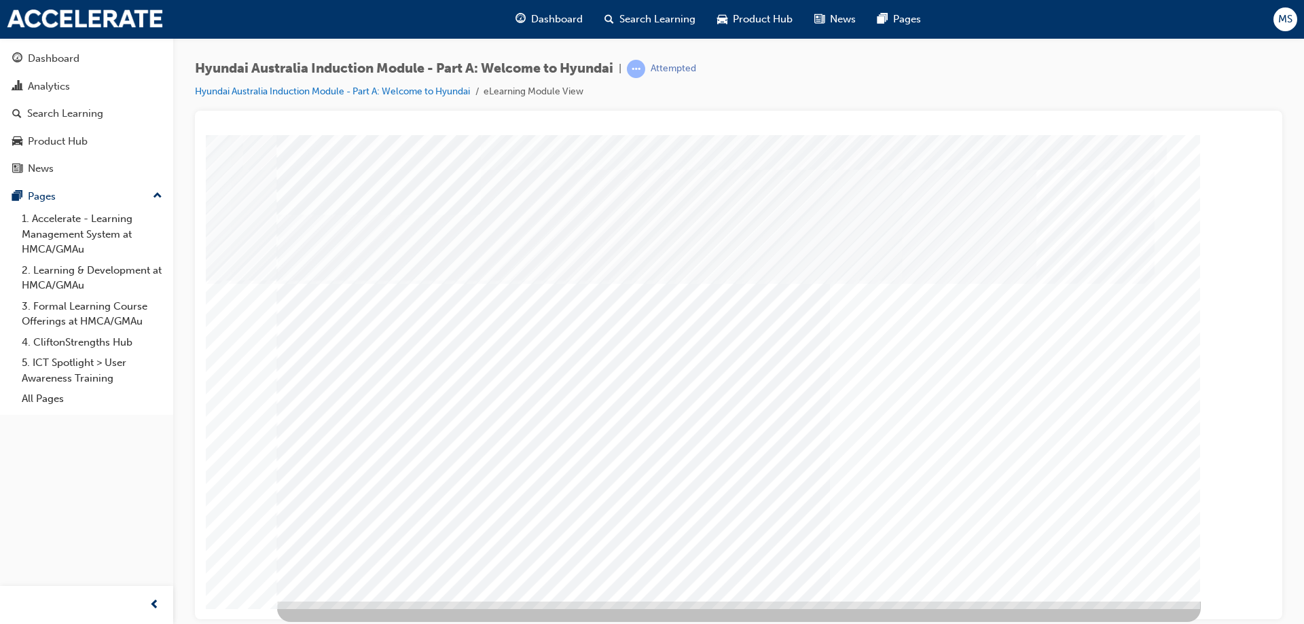
drag, startPoint x: 480, startPoint y: 486, endPoint x: 452, endPoint y: 488, distance: 27.3
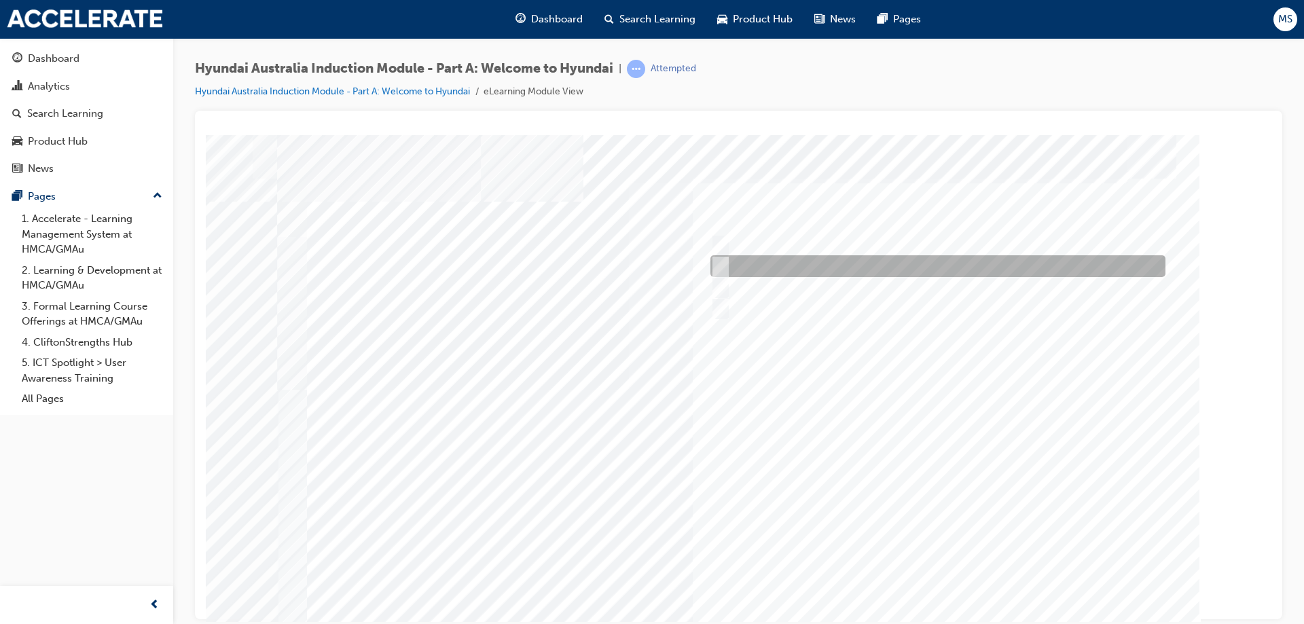
click at [772, 270] on div at bounding box center [934, 266] width 455 height 22
radio input "true"
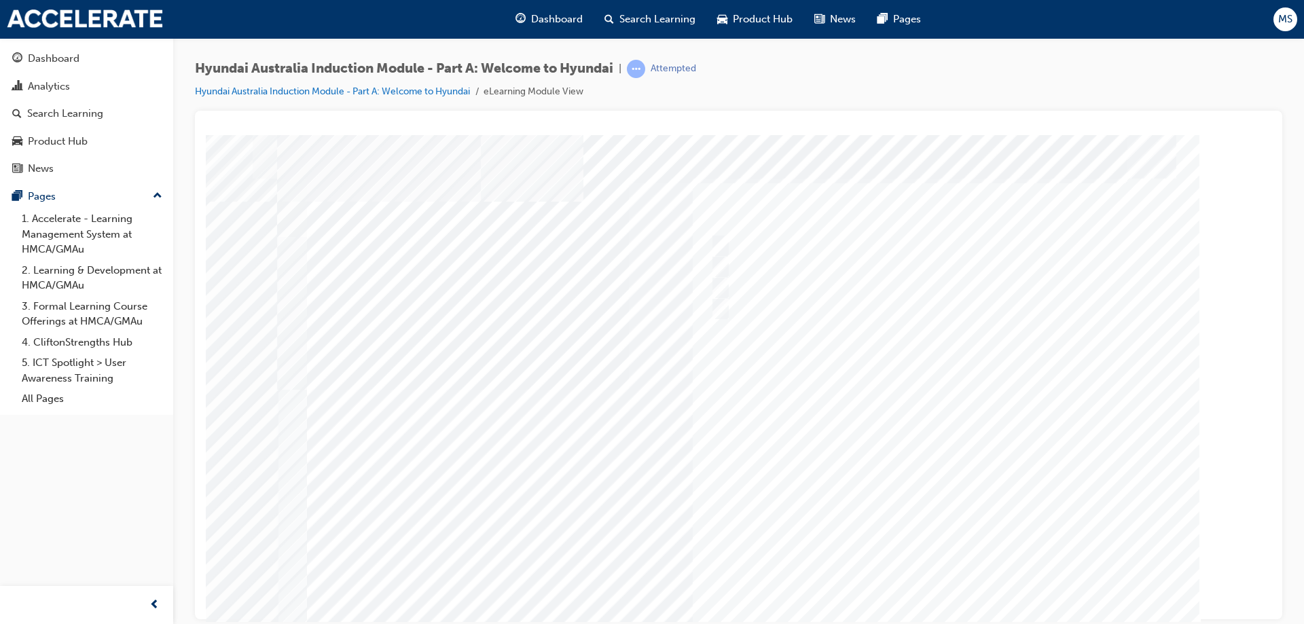
click at [869, 379] on div at bounding box center [739, 379] width 924 height 489
click at [869, 379] on div "Quiz_Q_2" at bounding box center [739, 379] width 924 height 489
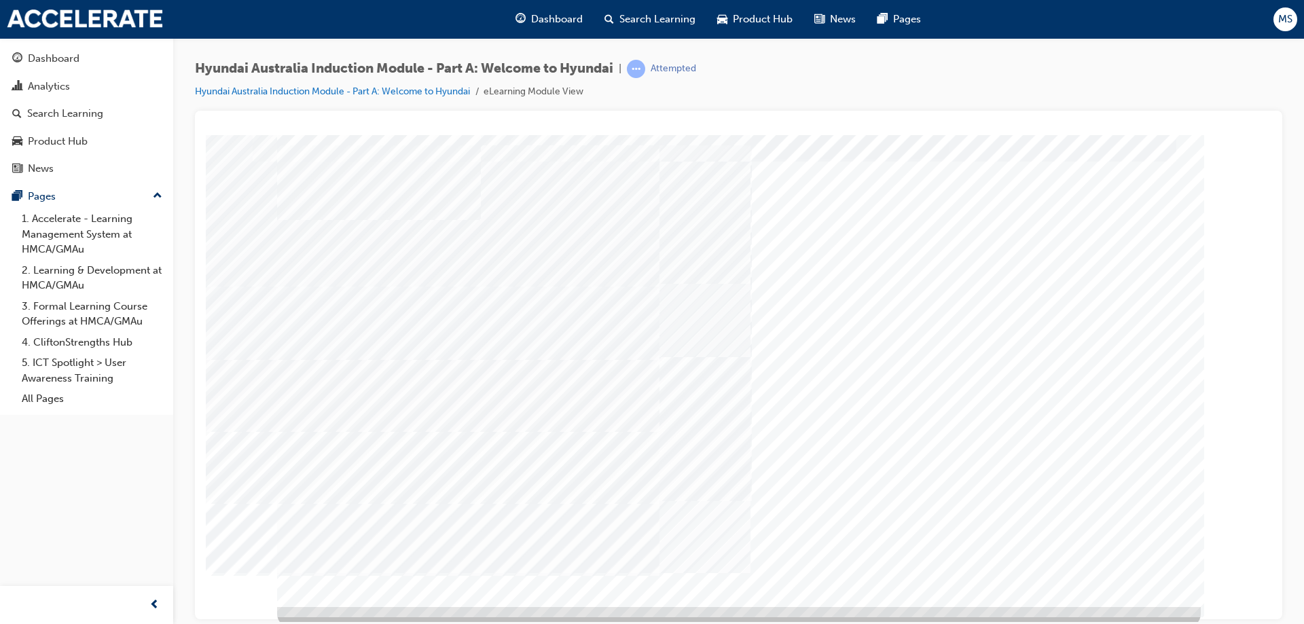
scroll to position [22, 0]
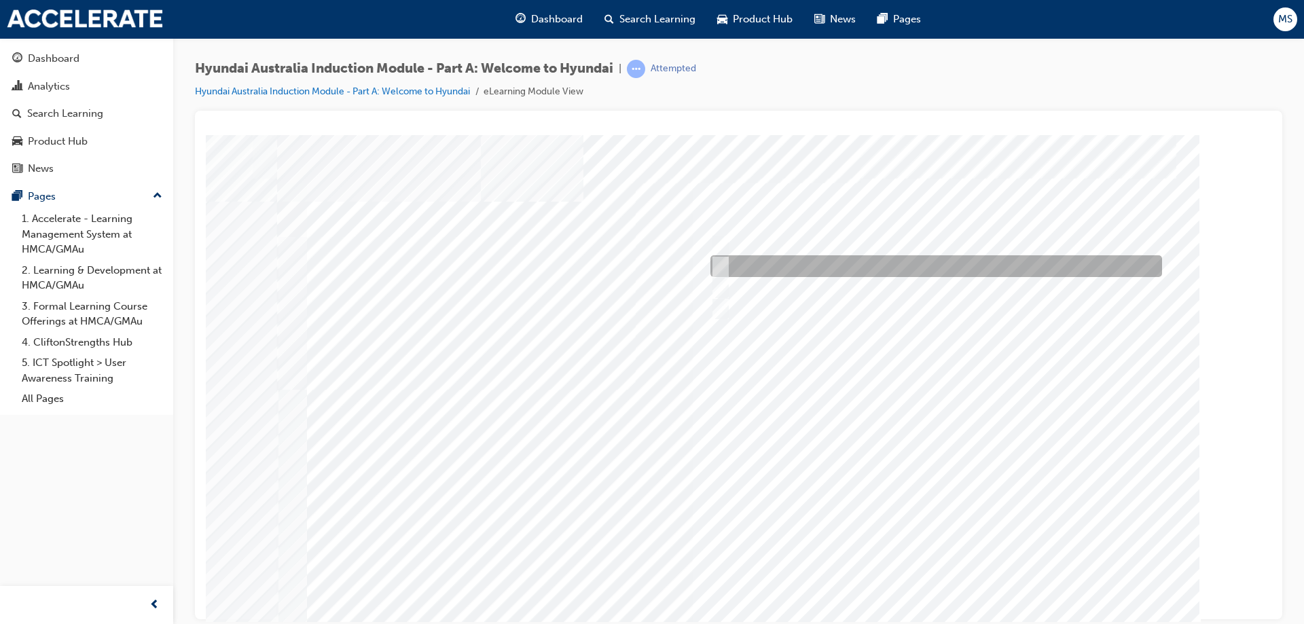
click at [869, 266] on div at bounding box center [933, 266] width 452 height 22
radio input "true"
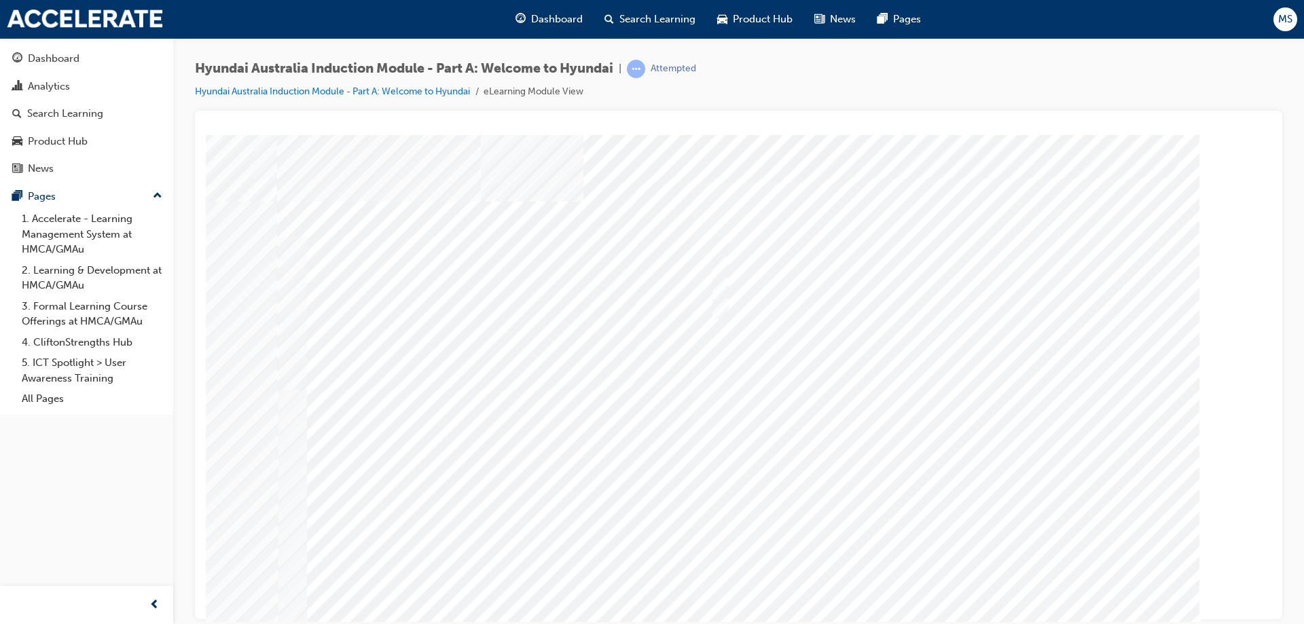
click at [869, 379] on div at bounding box center [739, 379] width 924 height 489
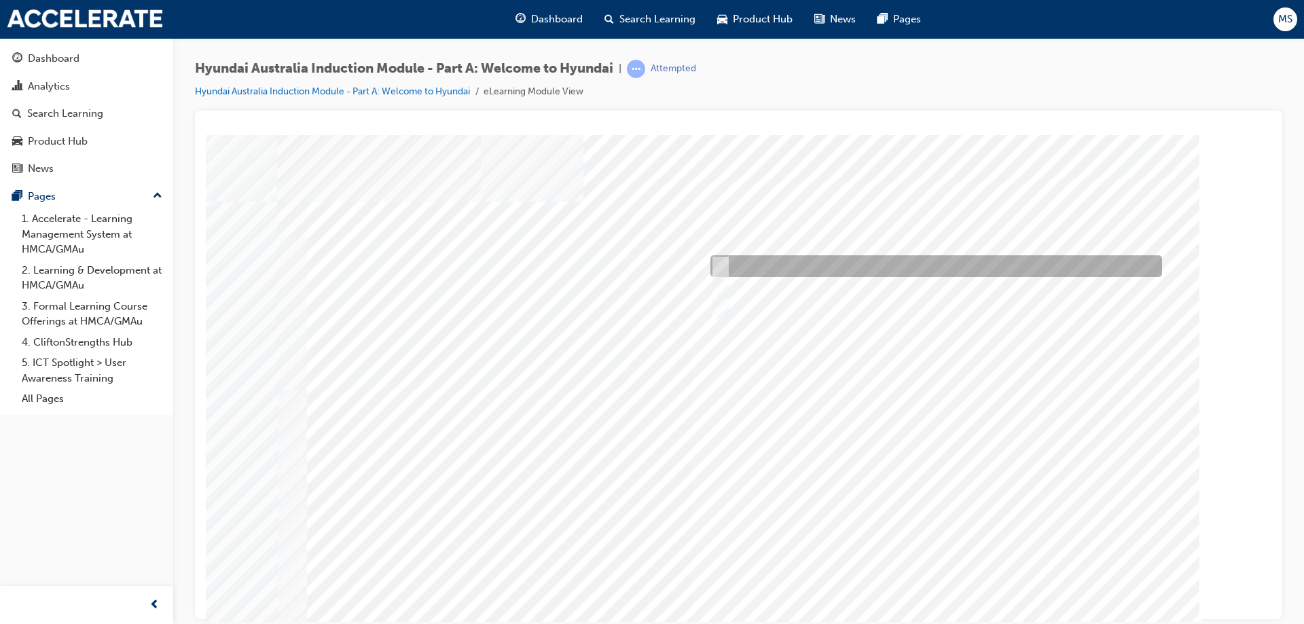
click at [830, 266] on div at bounding box center [933, 266] width 452 height 22
checkbox input "true"
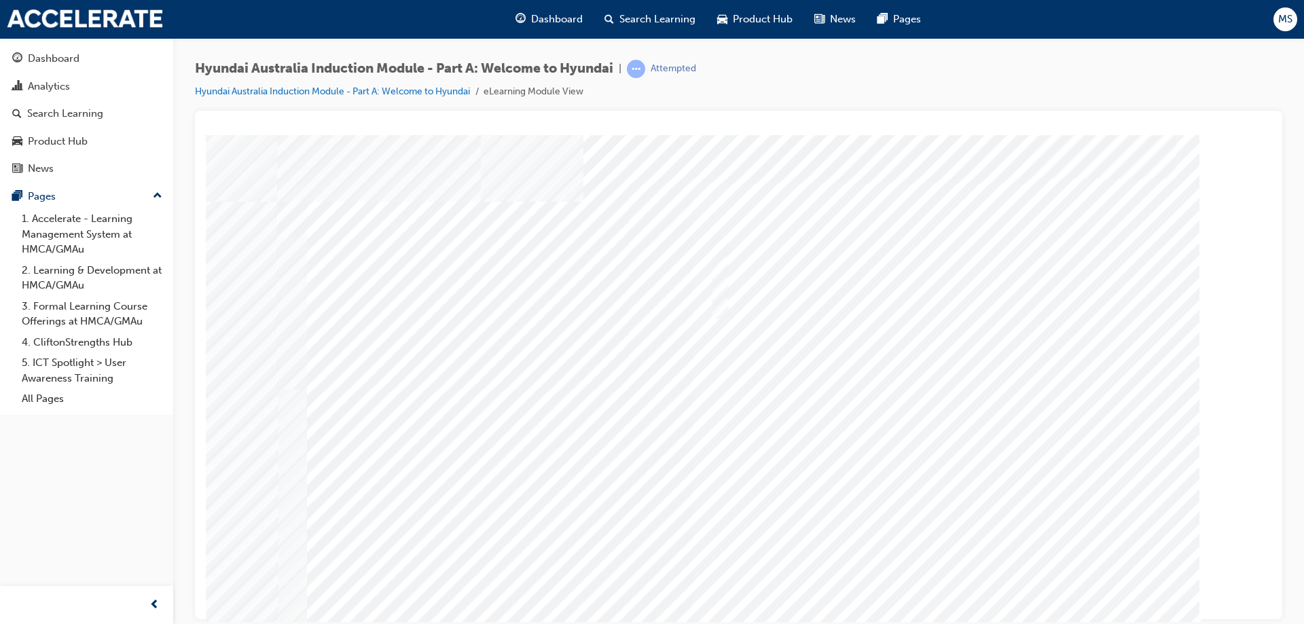
click at [869, 379] on div at bounding box center [739, 379] width 924 height 489
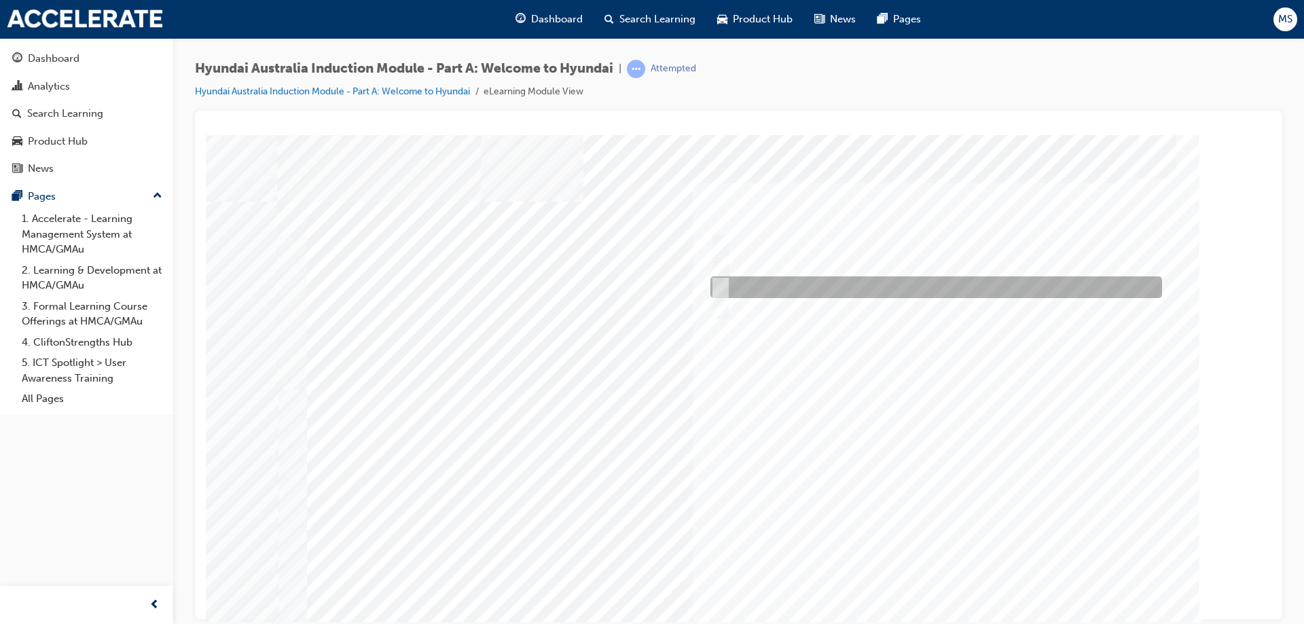
click at [819, 281] on div at bounding box center [933, 288] width 452 height 22
checkbox input "true"
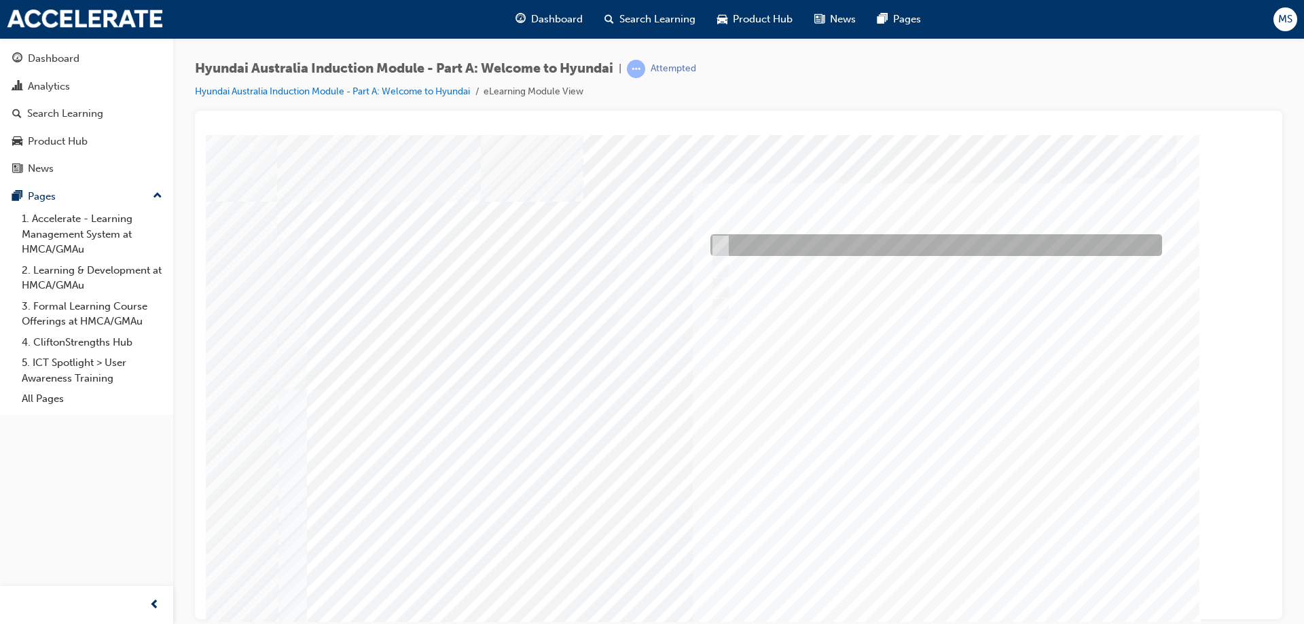
click at [843, 248] on div at bounding box center [933, 245] width 452 height 22
checkbox input "true"
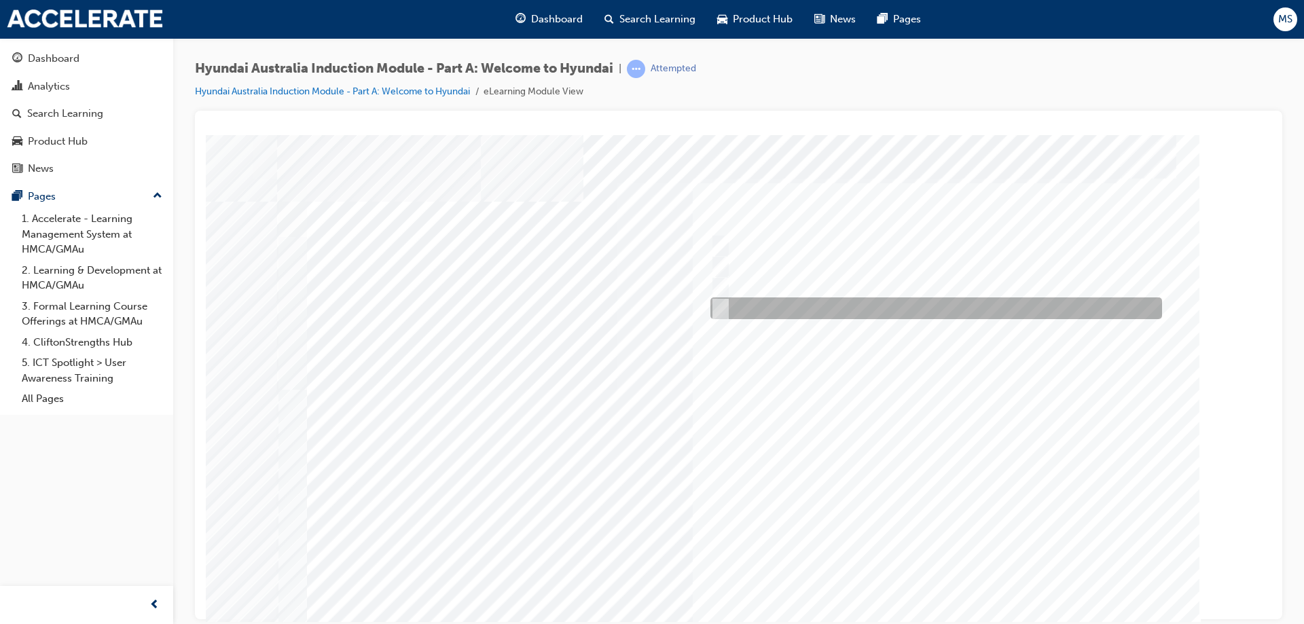
click at [820, 310] on div at bounding box center [933, 309] width 452 height 22
checkbox input "true"
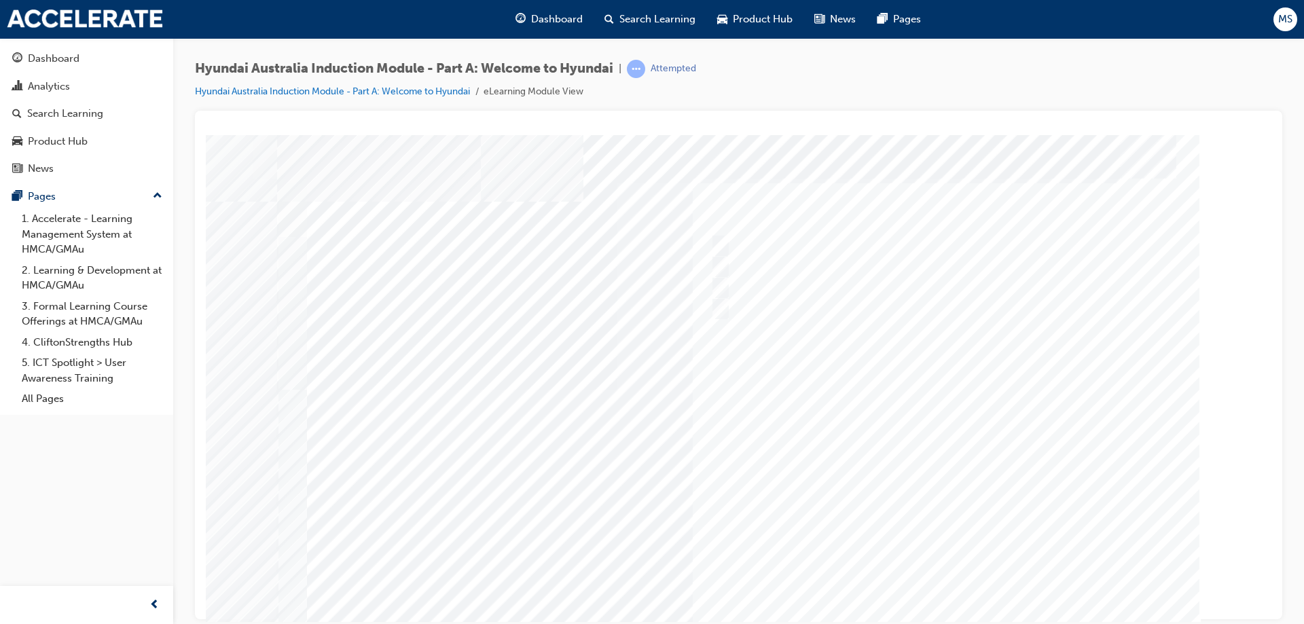
click at [869, 379] on div at bounding box center [739, 379] width 924 height 489
